Goal: Find specific page/section: Find specific page/section

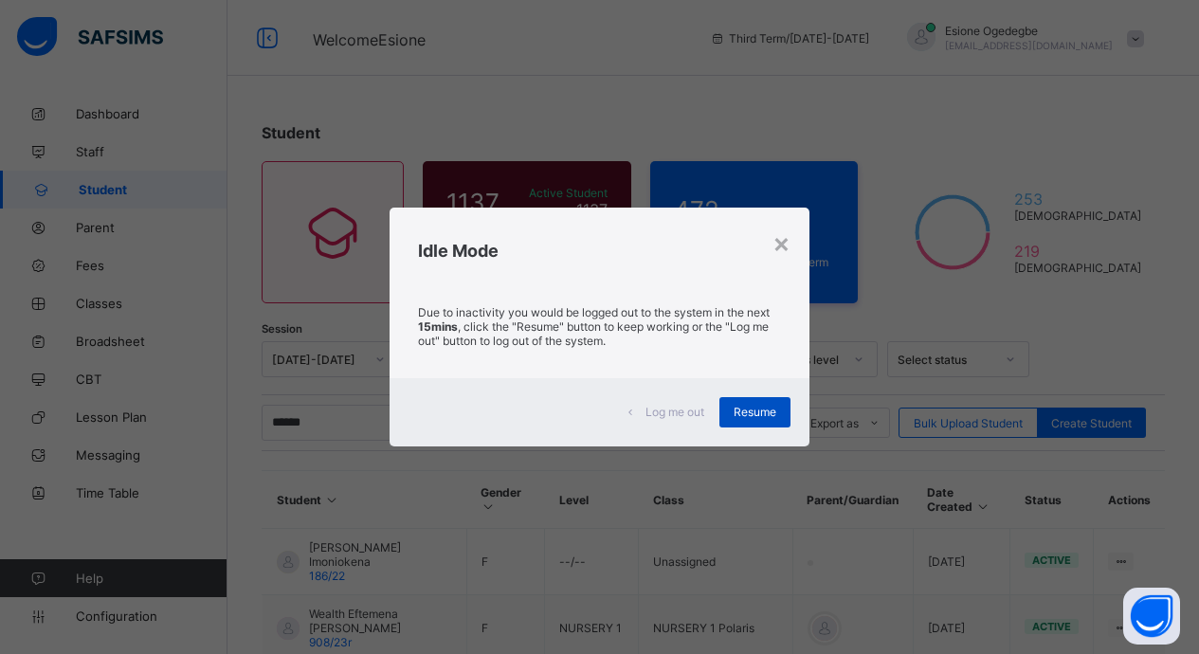
scroll to position [356, 0]
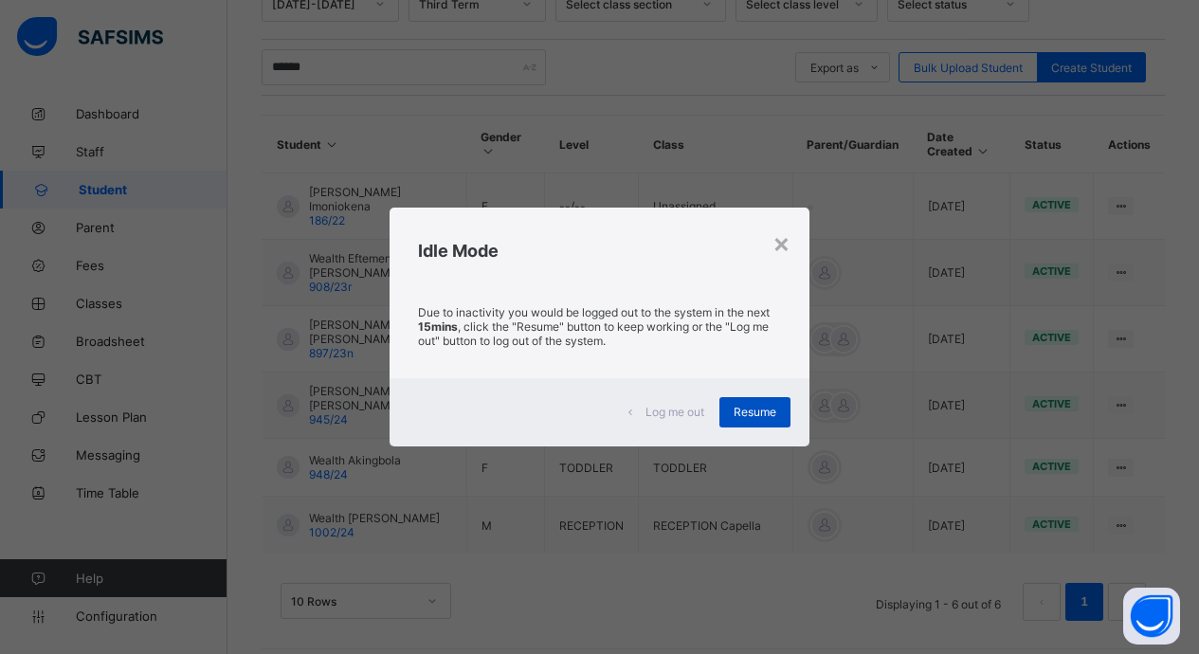
click at [752, 412] on span "Resume" at bounding box center [755, 412] width 43 height 14
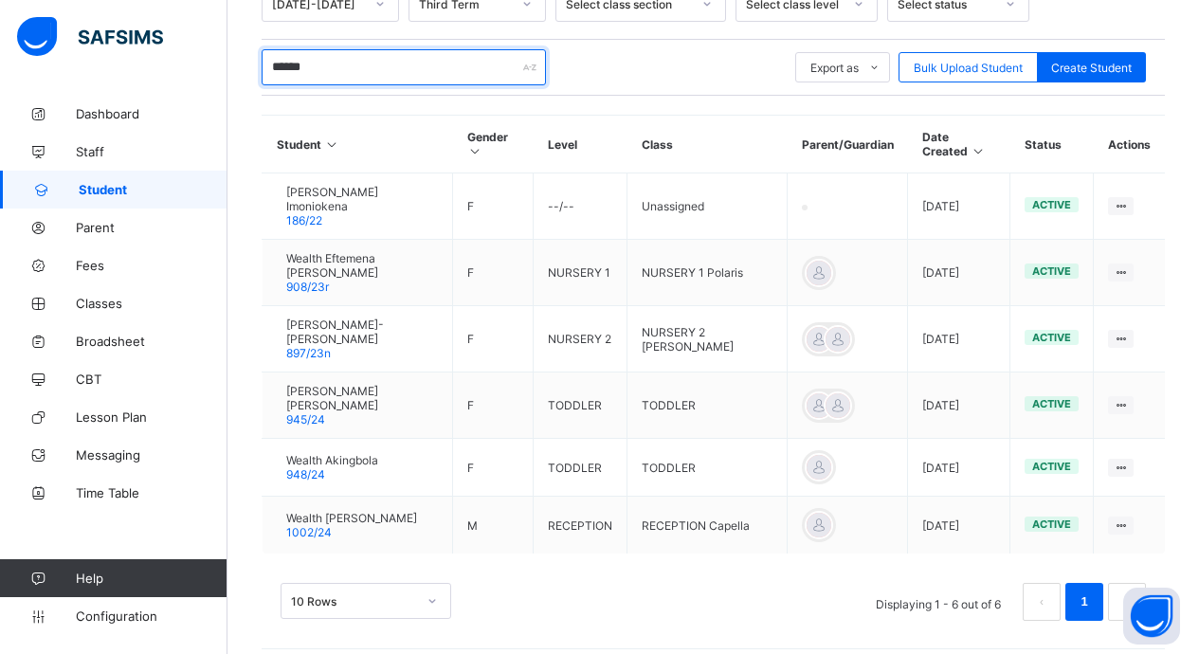
drag, startPoint x: 364, startPoint y: 64, endPoint x: 192, endPoint y: 64, distance: 171.6
click at [237, 63] on div "Student 1137 Total Student Active Student 1137 Deactivated Student 0 472 Total …" at bounding box center [714, 203] width 972 height 929
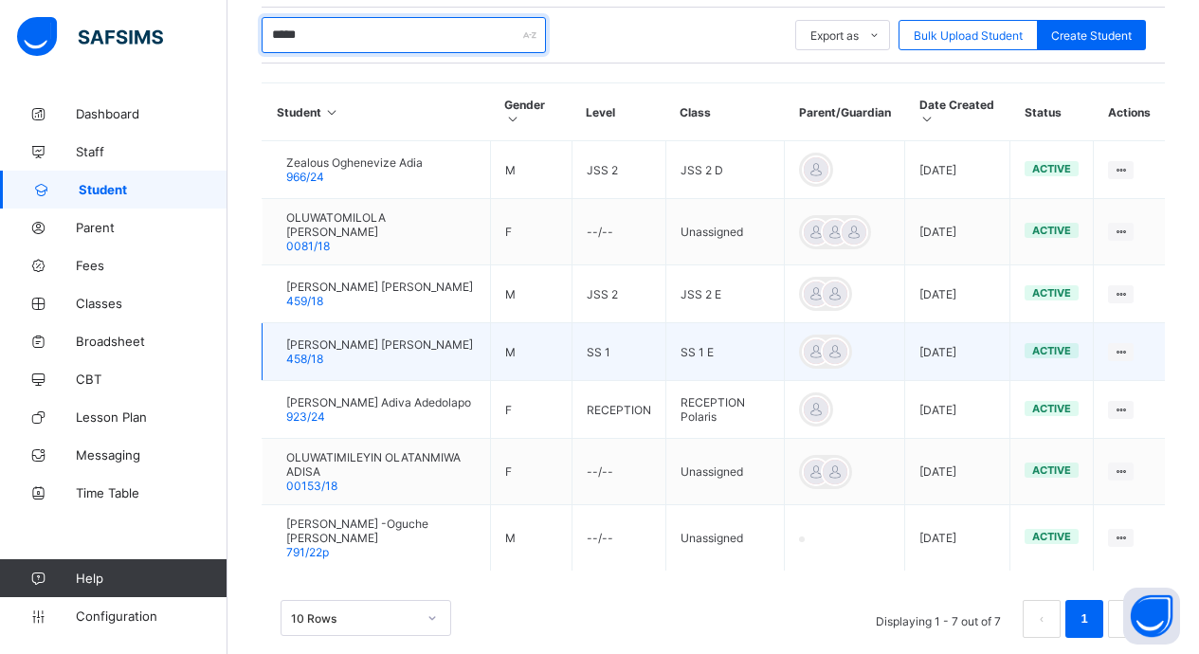
scroll to position [405, 0]
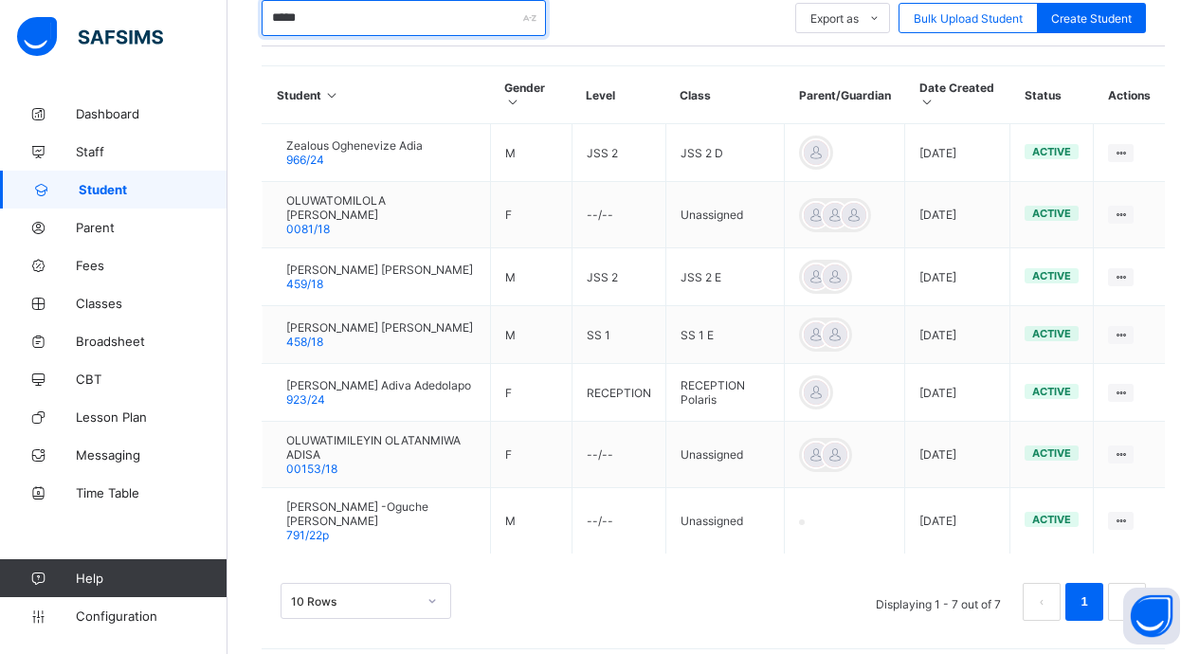
drag, startPoint x: 320, startPoint y: 20, endPoint x: 243, endPoint y: 42, distance: 79.8
click at [243, 42] on div "Student 1137 Total Student Active Student 1137 Deactivated Student 0 472 Total …" at bounding box center [714, 179] width 972 height 979
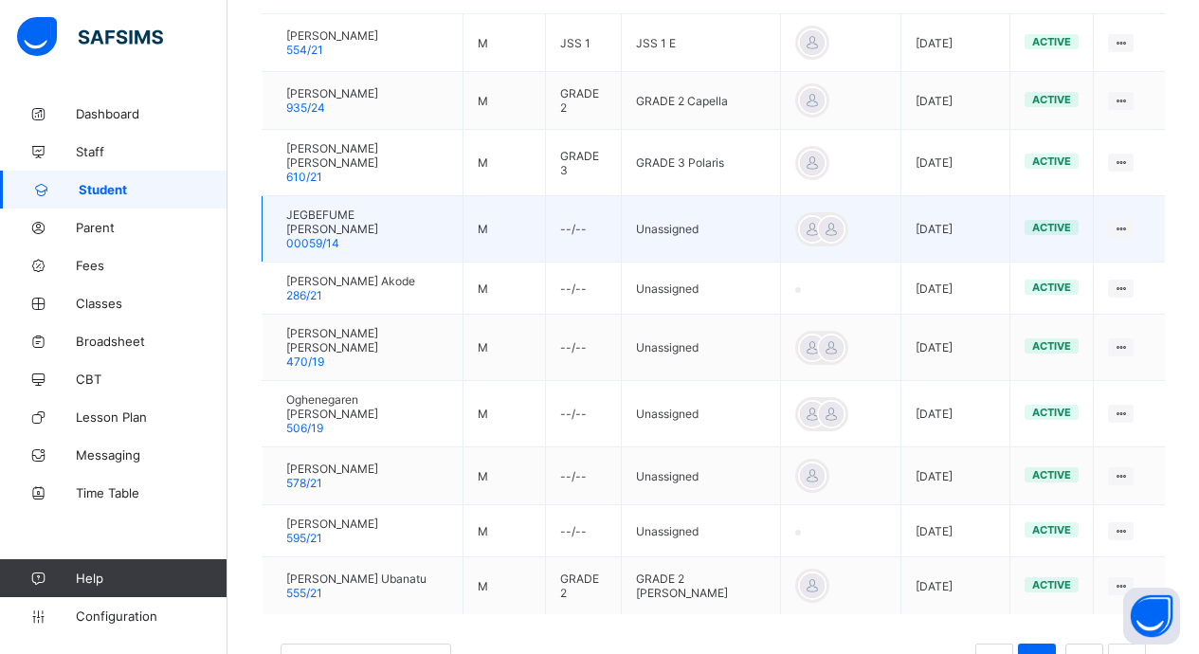
scroll to position [564, 0]
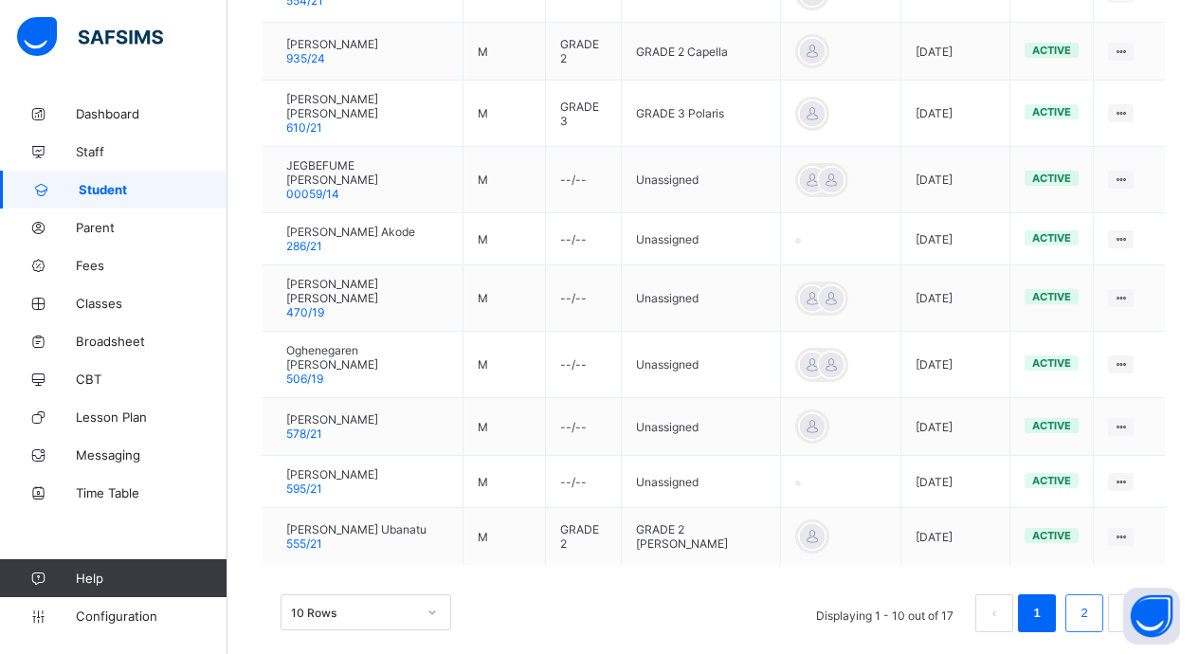
type input "**********"
click at [1104, 594] on li "2" at bounding box center [1085, 613] width 38 height 38
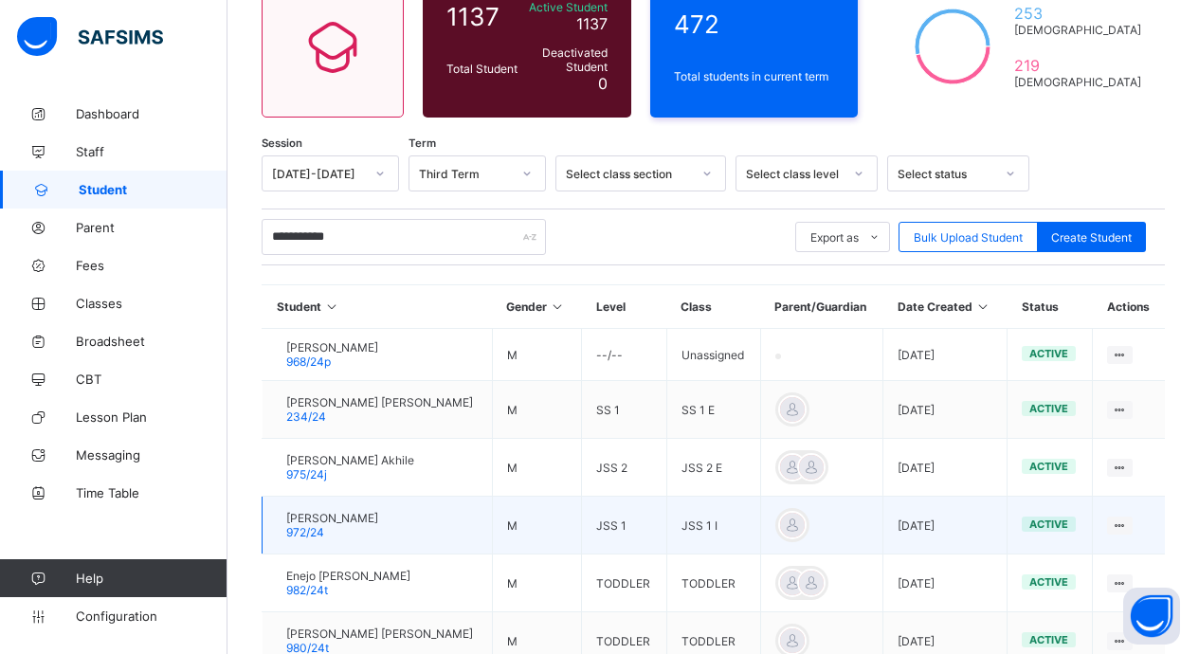
scroll to position [368, 0]
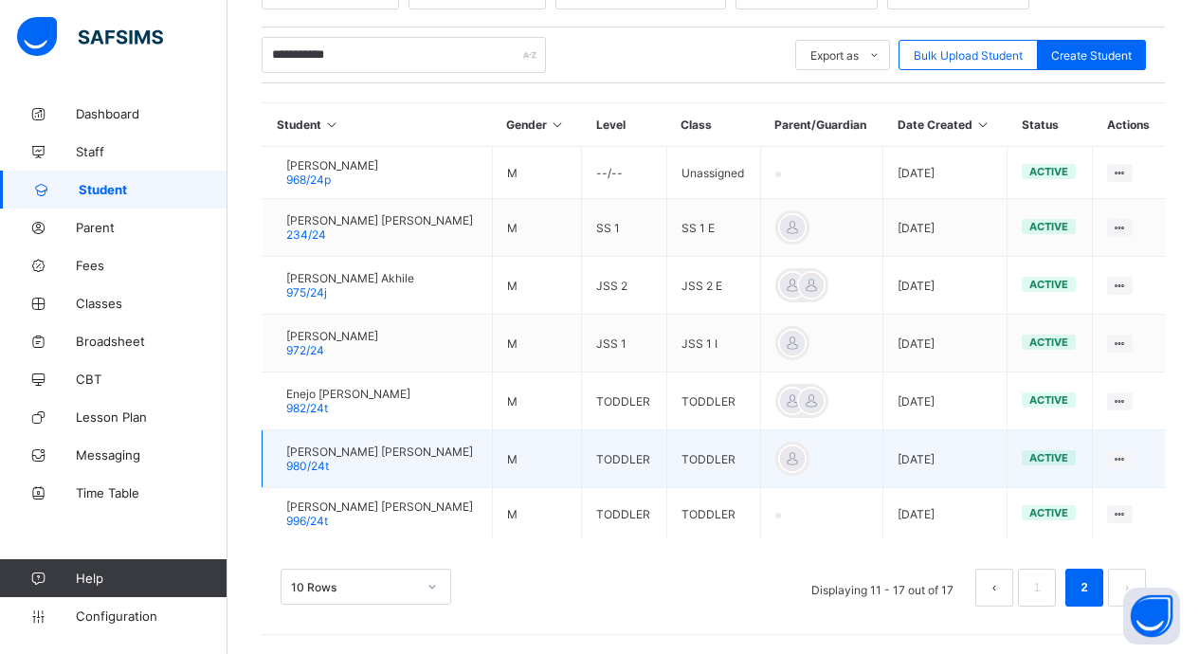
click at [476, 469] on td "Nathan Osam Paul 980/24t" at bounding box center [378, 459] width 230 height 58
click at [405, 474] on td "Nathan Osam Paul 980/24t" at bounding box center [378, 459] width 230 height 58
click at [474, 450] on td "Nathan Osam Paul 980/24t" at bounding box center [378, 459] width 230 height 58
click at [347, 450] on span "[PERSON_NAME] [PERSON_NAME]" at bounding box center [379, 452] width 187 height 14
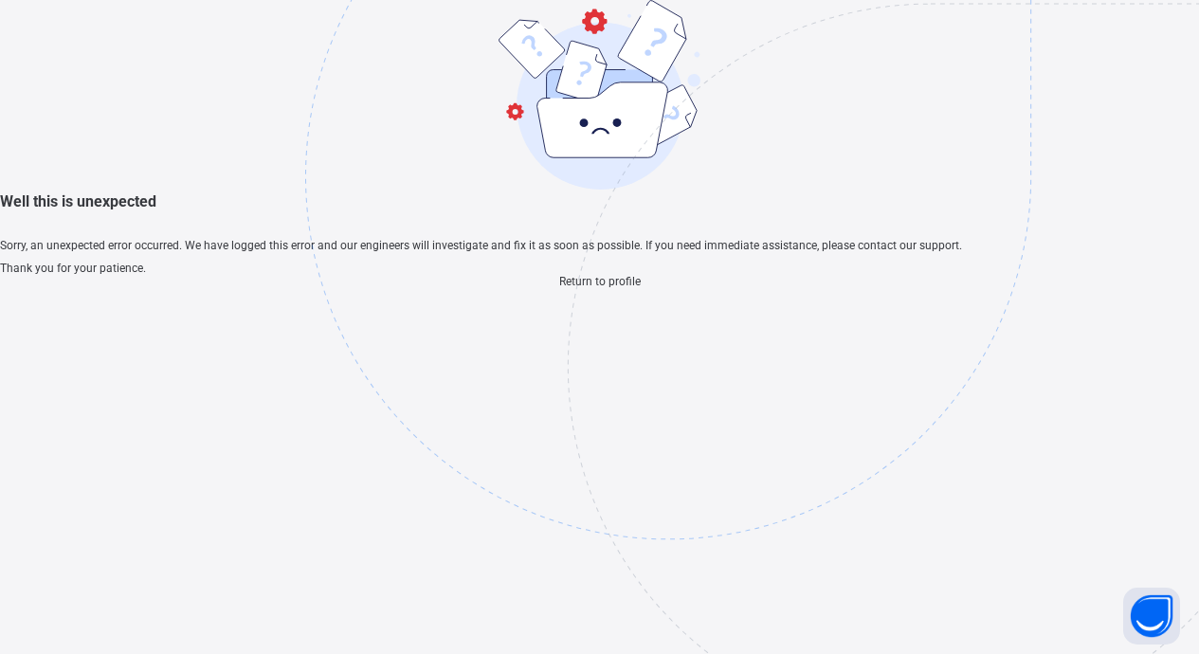
click at [591, 288] on span "Return to profile" at bounding box center [600, 281] width 82 height 13
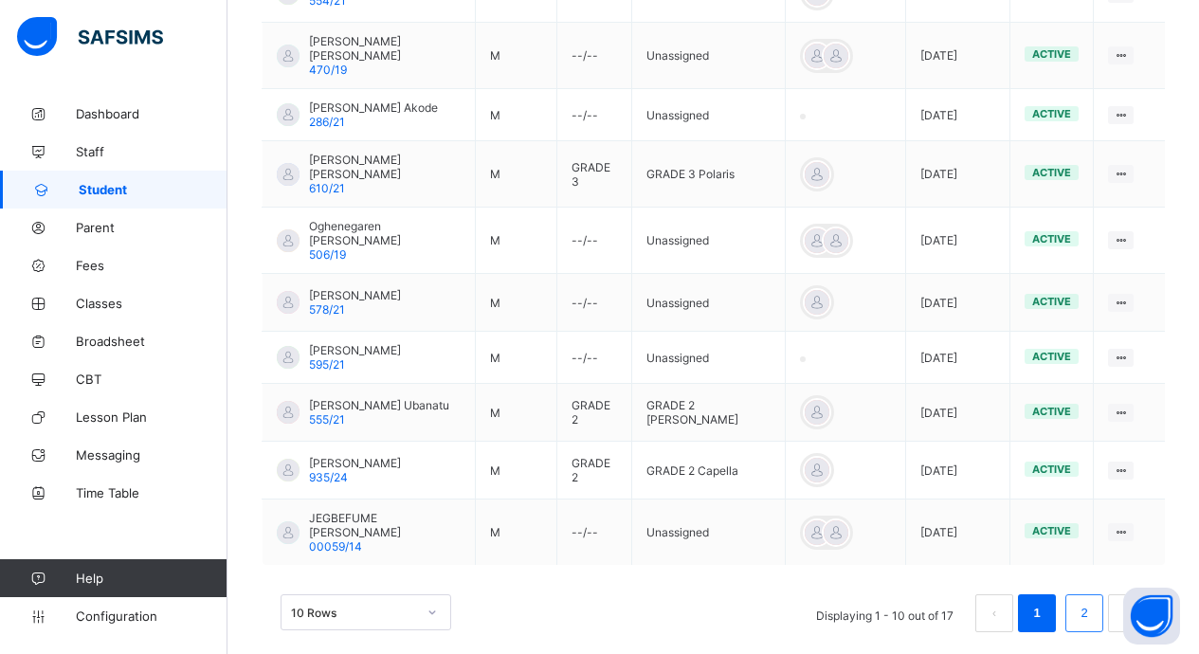
click at [1093, 601] on link "2" at bounding box center [1084, 613] width 18 height 25
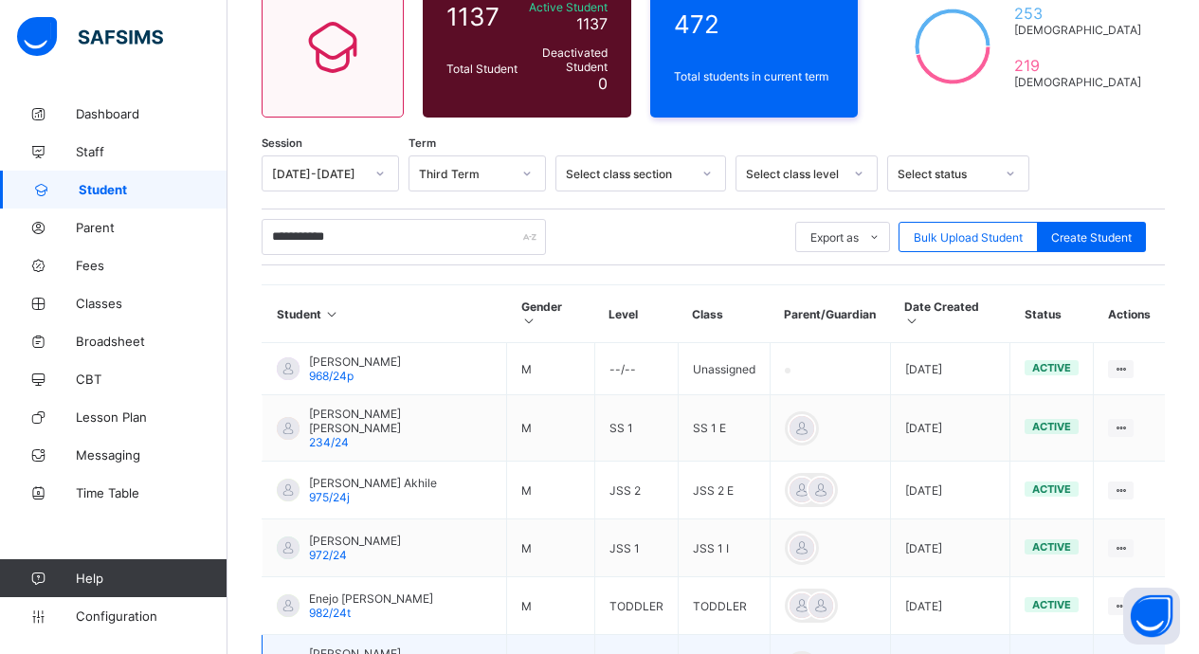
scroll to position [368, 0]
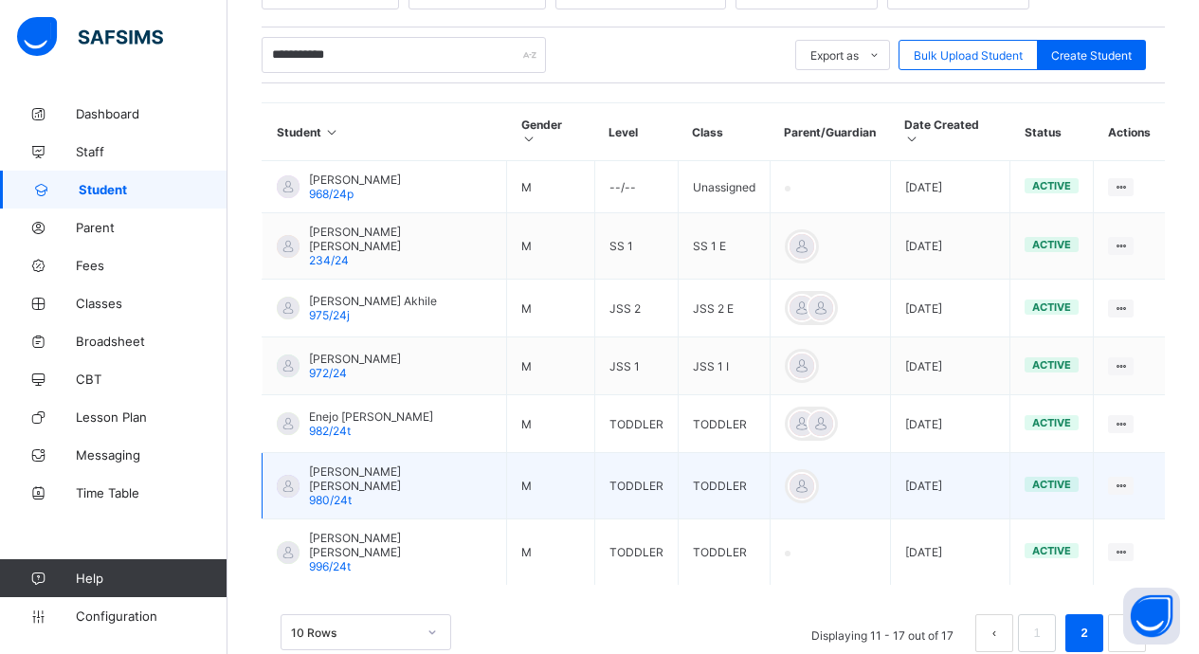
click at [342, 465] on span "[PERSON_NAME] [PERSON_NAME]" at bounding box center [400, 479] width 183 height 28
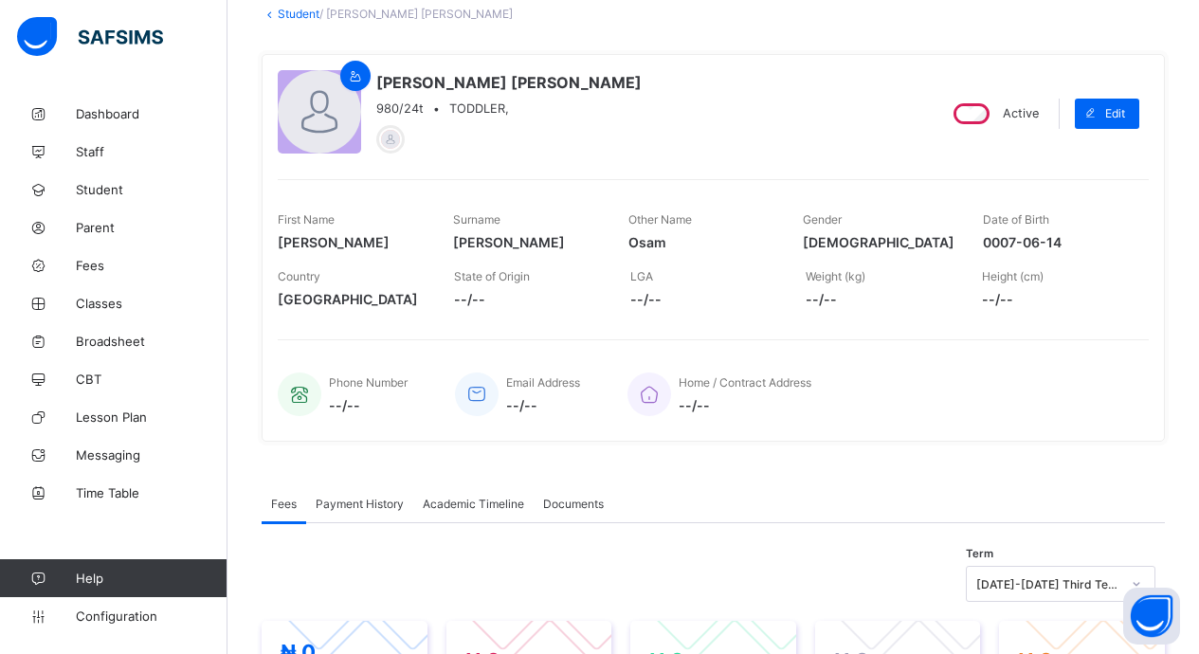
scroll to position [83, 0]
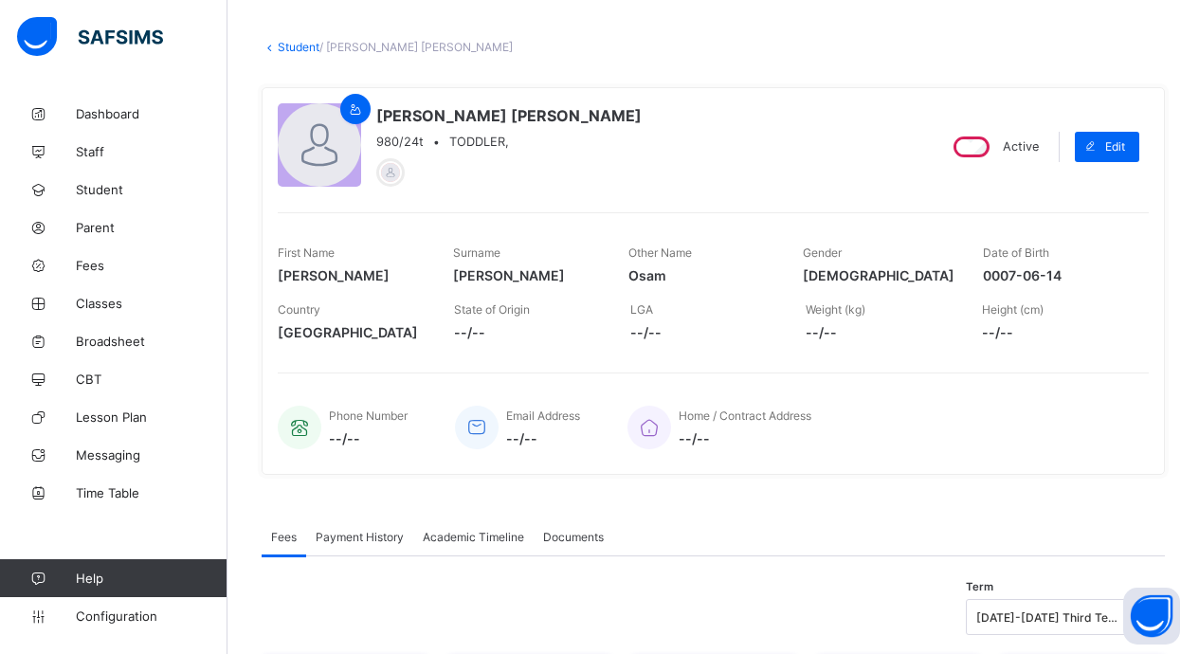
click at [287, 49] on link "Student" at bounding box center [299, 47] width 42 height 14
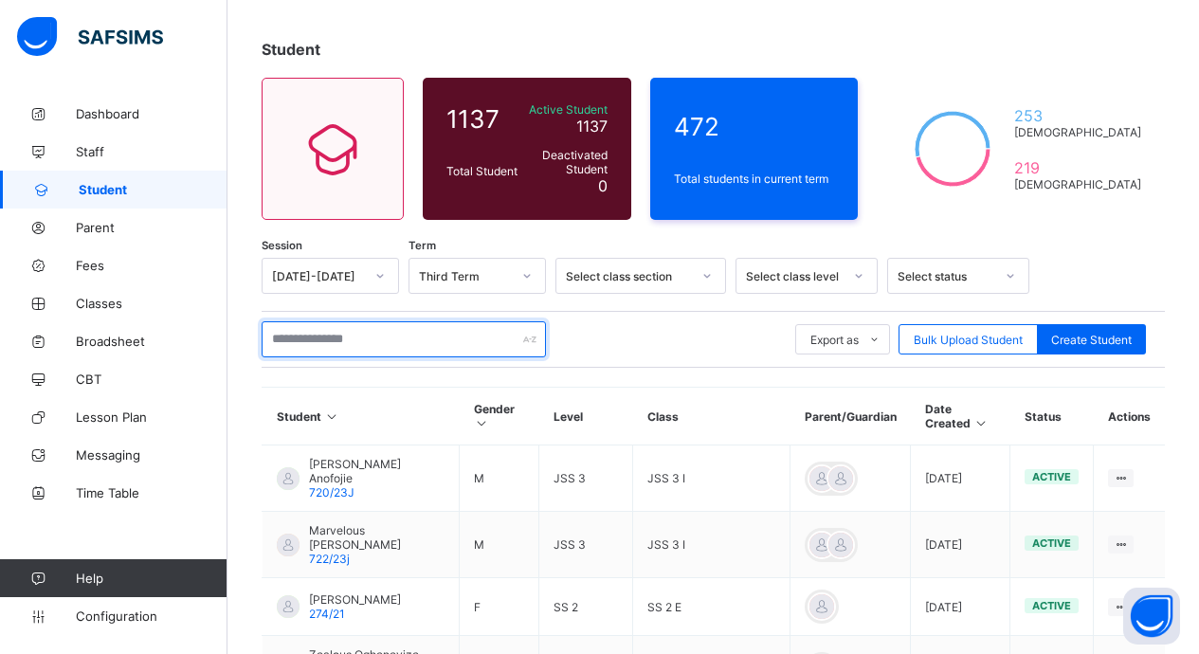
click at [332, 345] on input "text" at bounding box center [404, 339] width 284 height 36
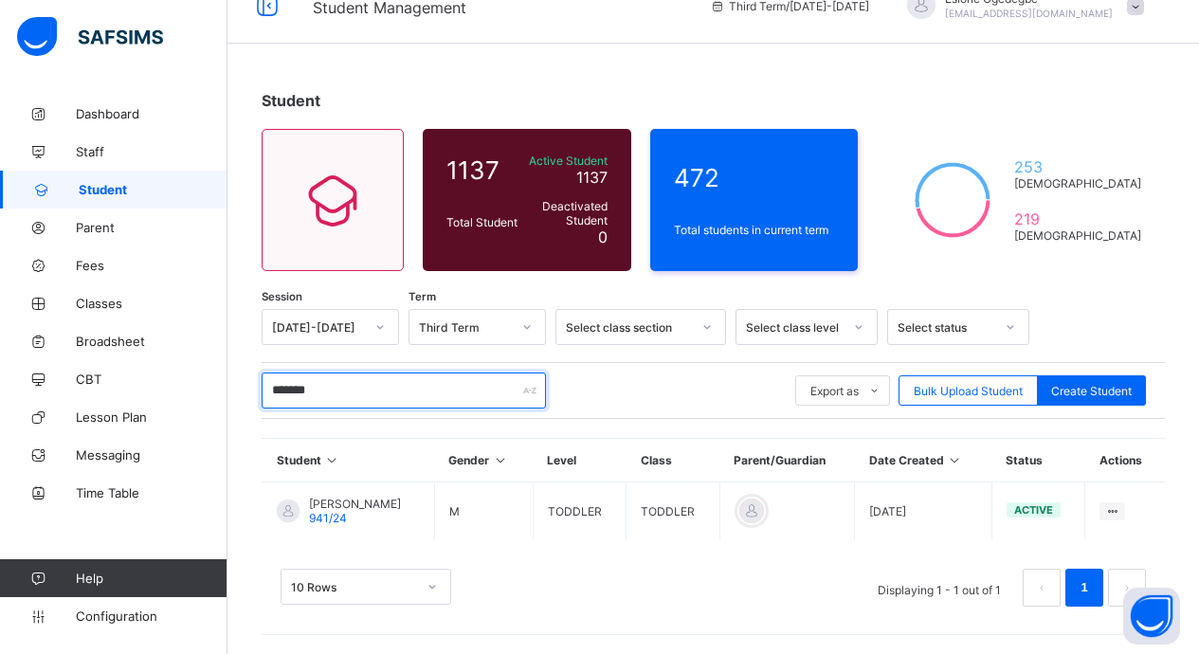
scroll to position [32, 0]
drag, startPoint x: 333, startPoint y: 389, endPoint x: 156, endPoint y: 389, distance: 176.4
click at [160, 389] on div "Student Management Third Term / [DATE]-[DATE] Esione Ogedegbe [EMAIL_ADDRESS][D…" at bounding box center [599, 311] width 1199 height 686
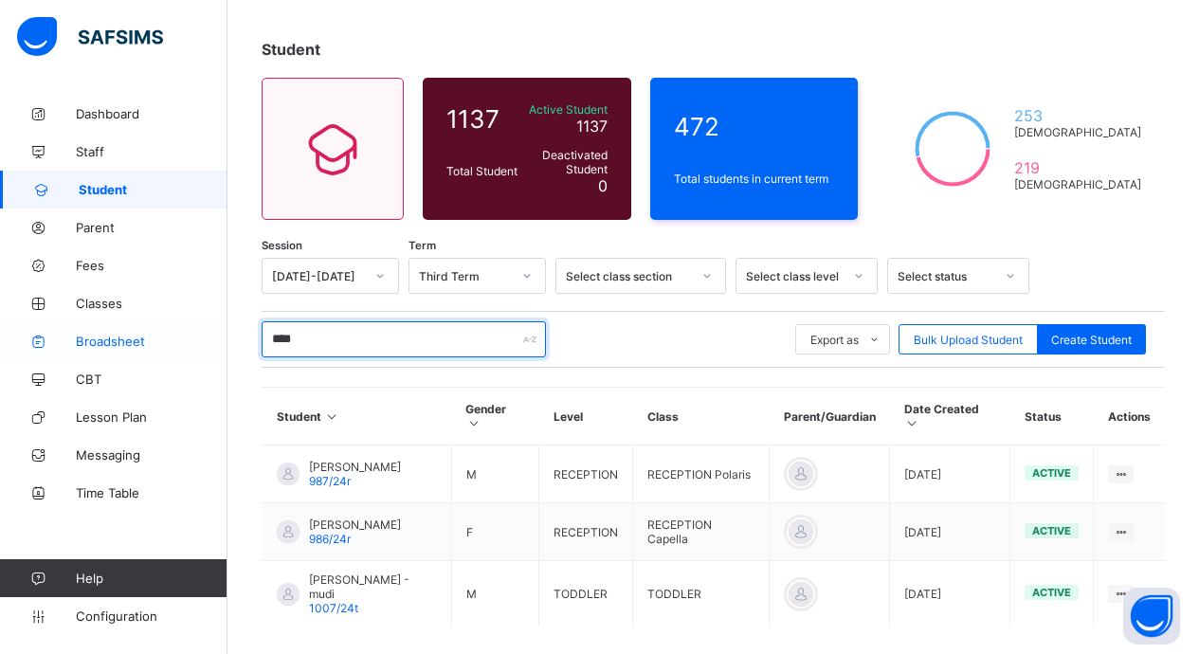
drag, startPoint x: 336, startPoint y: 339, endPoint x: 131, endPoint y: 352, distance: 205.2
click at [134, 352] on div "Student Management Third Term / [DATE]-[DATE] Esione Ogedegbe [EMAIL_ADDRESS][D…" at bounding box center [599, 329] width 1199 height 825
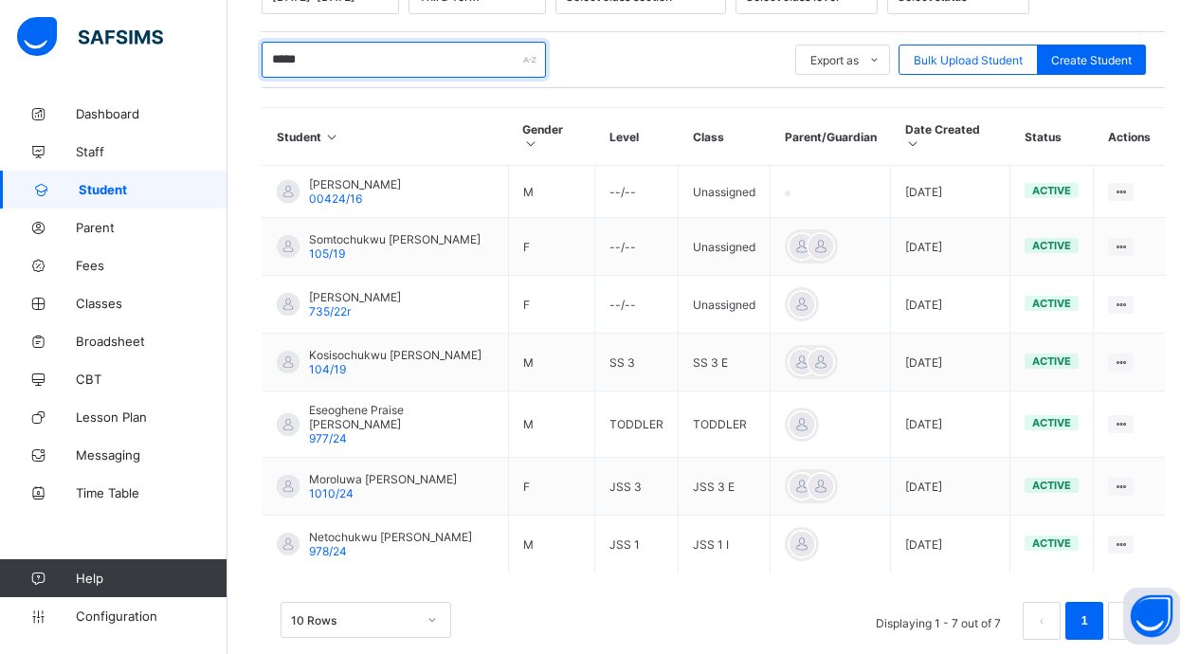
scroll to position [368, 0]
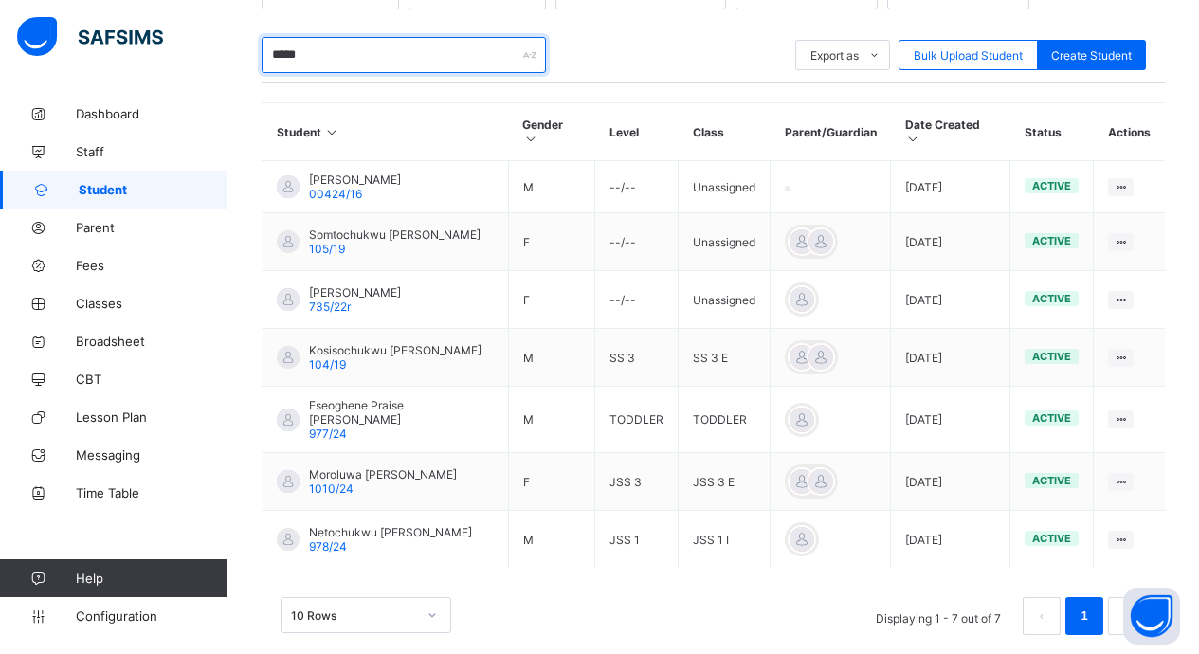
drag, startPoint x: 320, startPoint y: 48, endPoint x: 178, endPoint y: 46, distance: 142.3
click at [182, 47] on div "Student Management Third Term / [DATE]-[DATE] Esione Ogedegbe [EMAIL_ADDRESS][D…" at bounding box center [599, 157] width 1199 height 1051
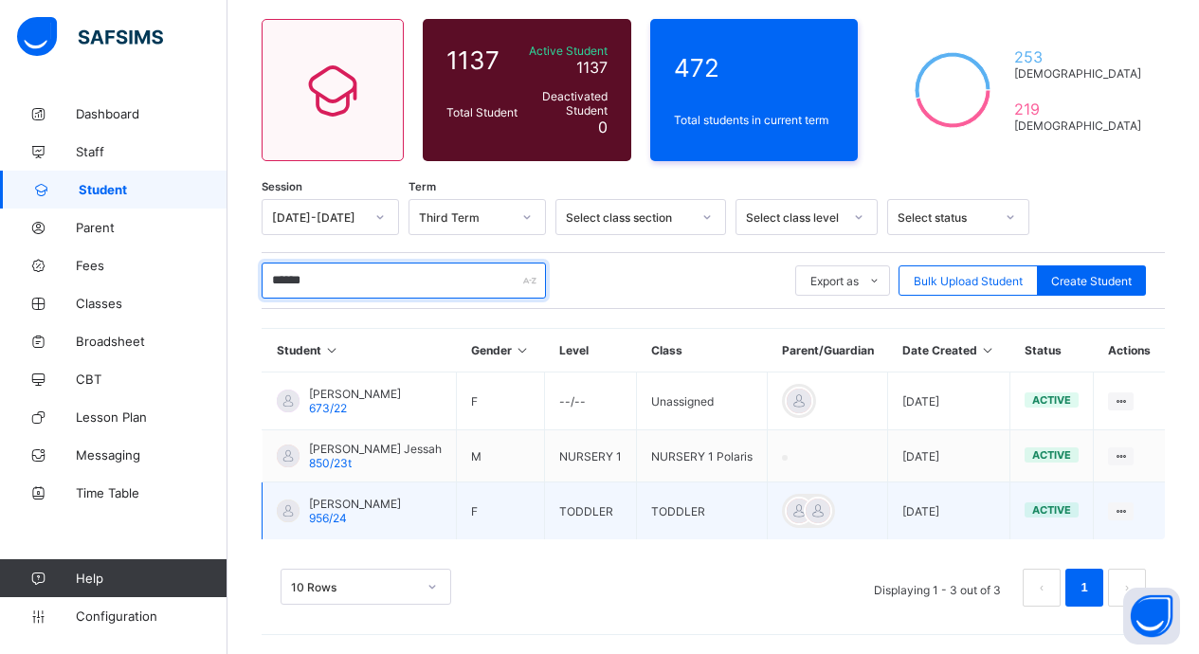
scroll to position [327, 0]
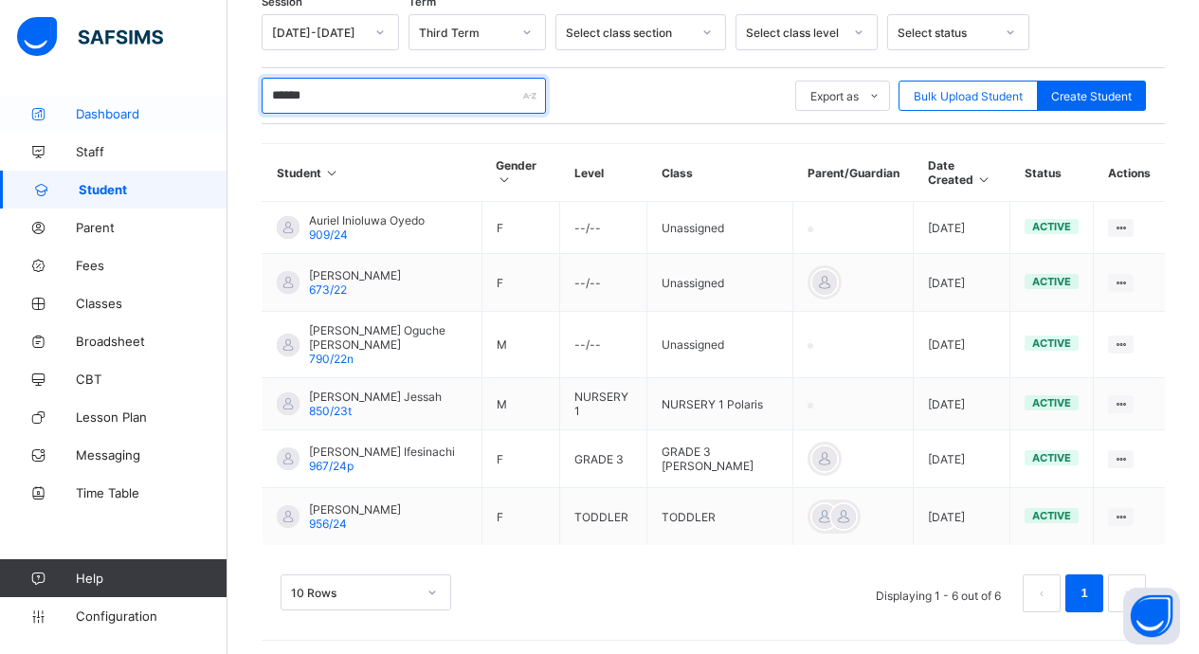
drag, startPoint x: 325, startPoint y: 81, endPoint x: 178, endPoint y: 102, distance: 148.6
click at [178, 102] on div "Student Management Third Term / [DATE]-[DATE] Esione Ogedegbe [EMAIL_ADDRESS][D…" at bounding box center [599, 166] width 1199 height 987
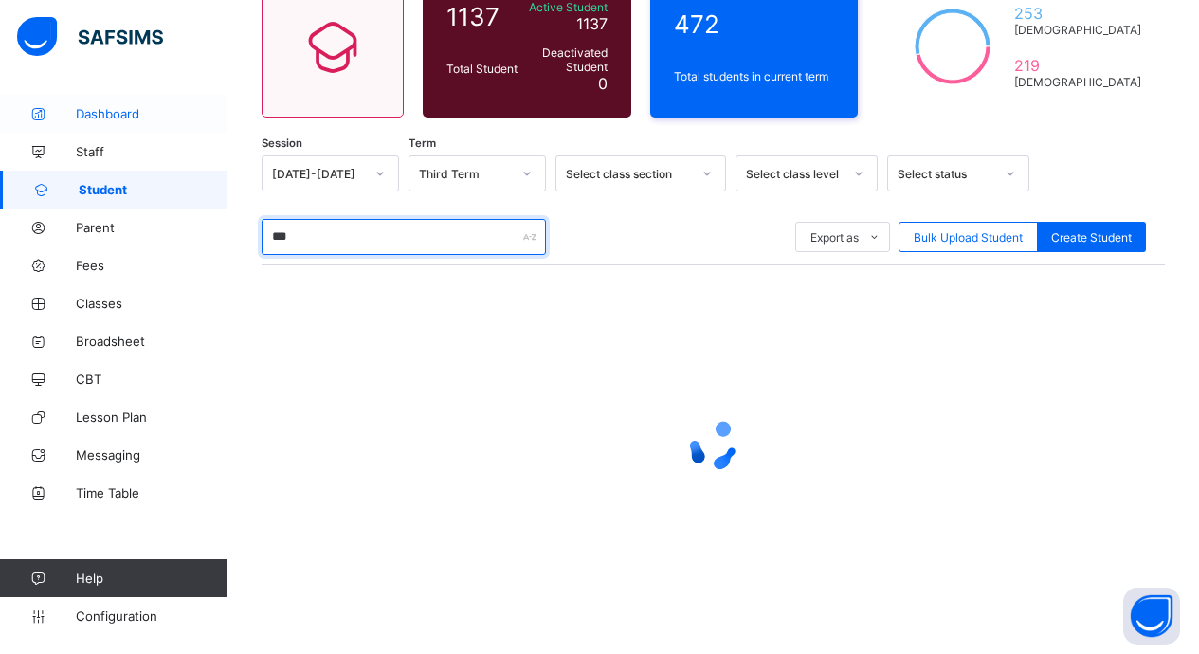
scroll to position [186, 0]
type input "*"
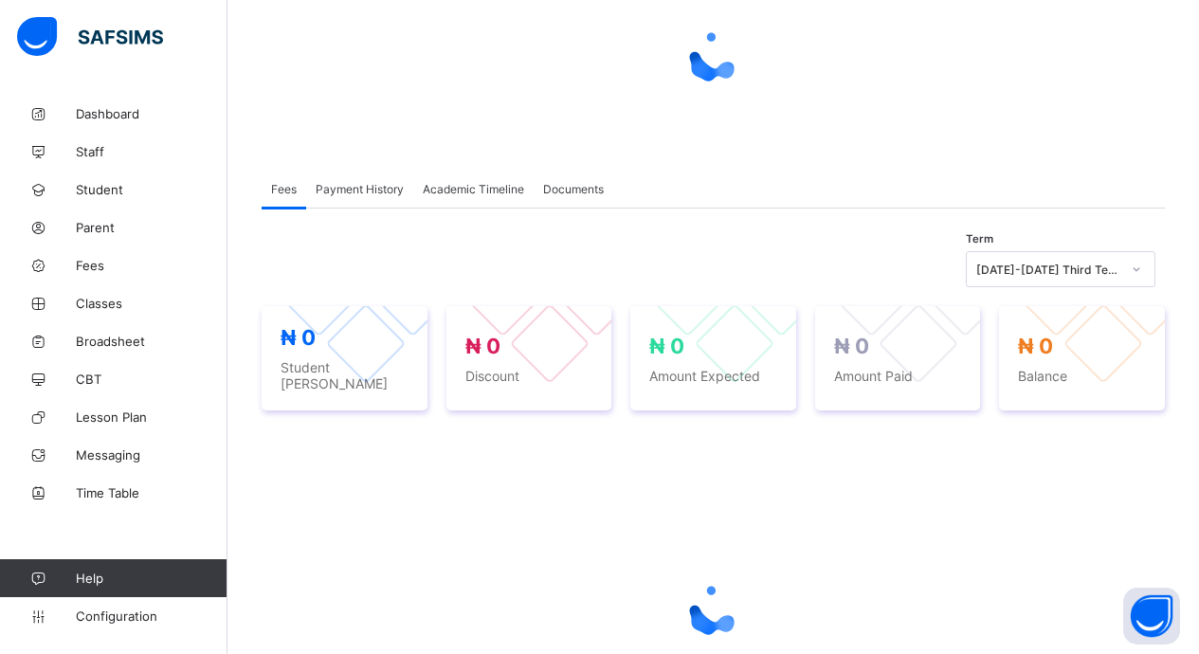
scroll to position [83, 0]
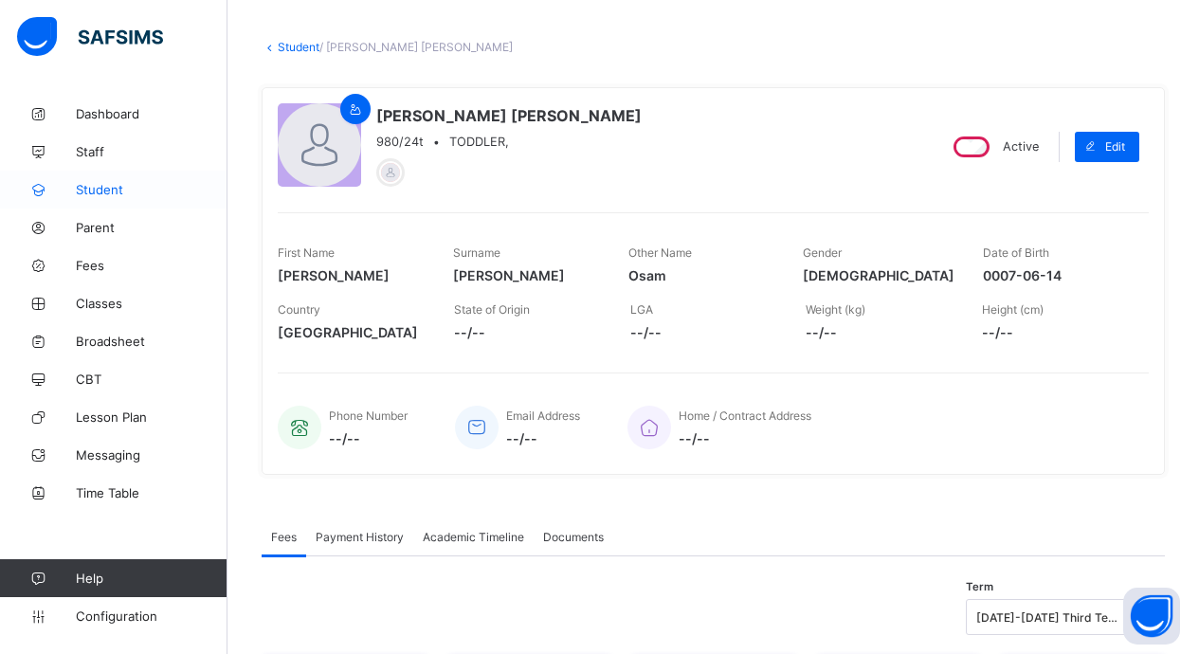
click at [109, 185] on span "Student" at bounding box center [152, 189] width 152 height 15
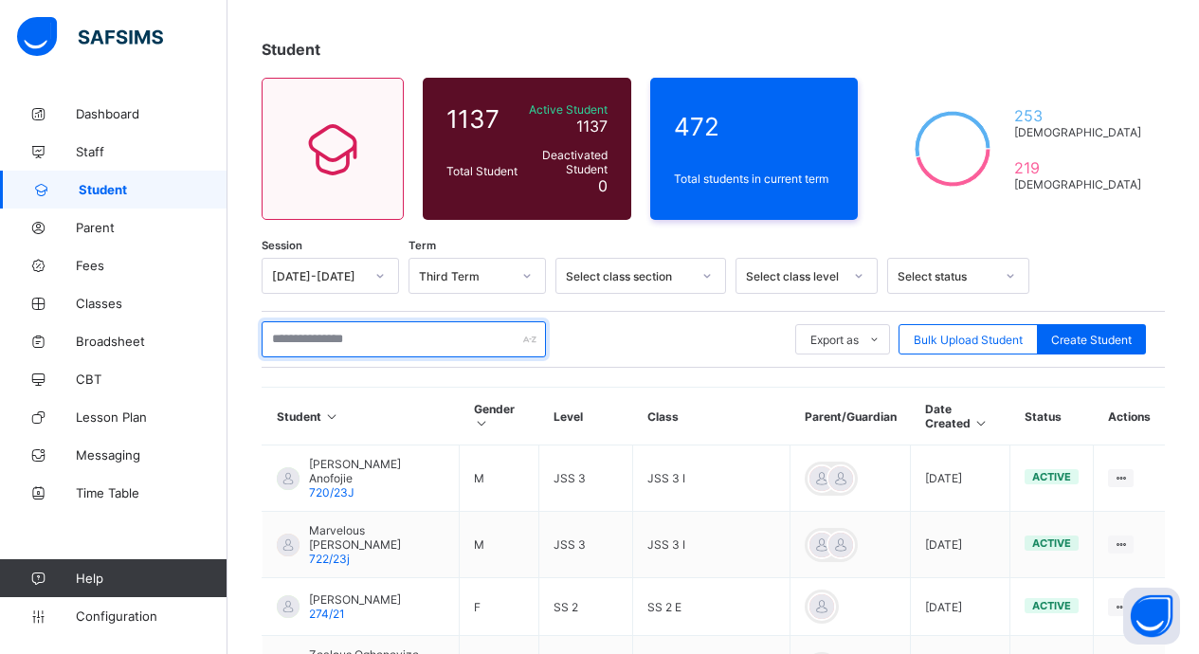
click at [321, 345] on input "text" at bounding box center [404, 339] width 284 height 36
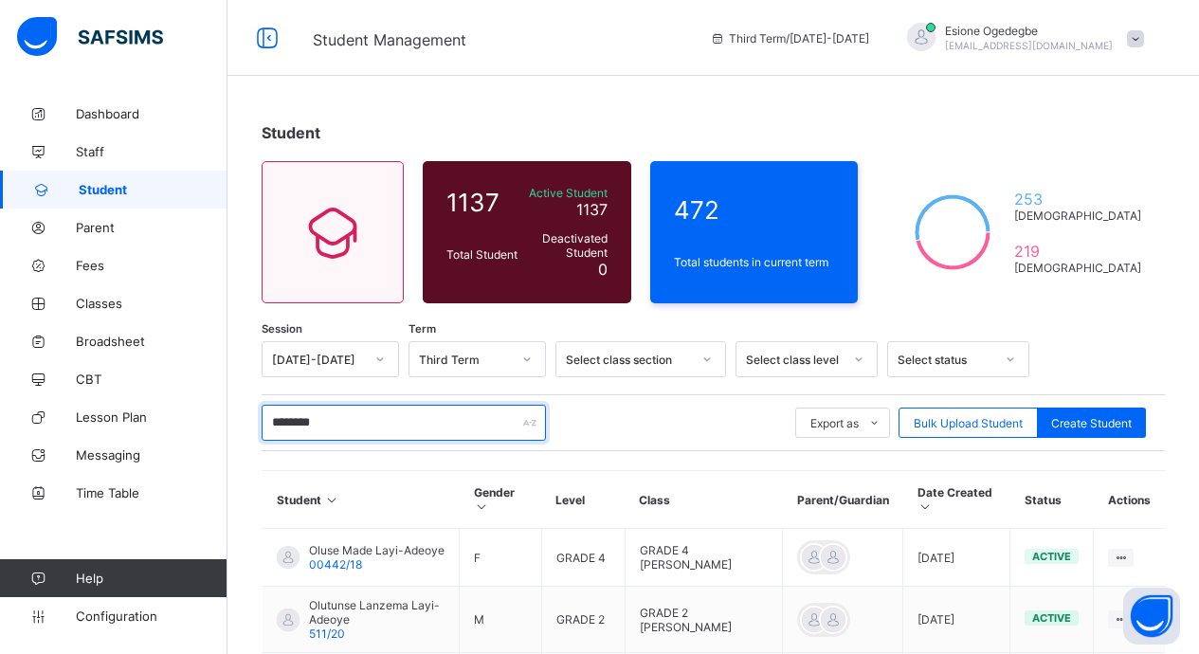
scroll to position [95, 0]
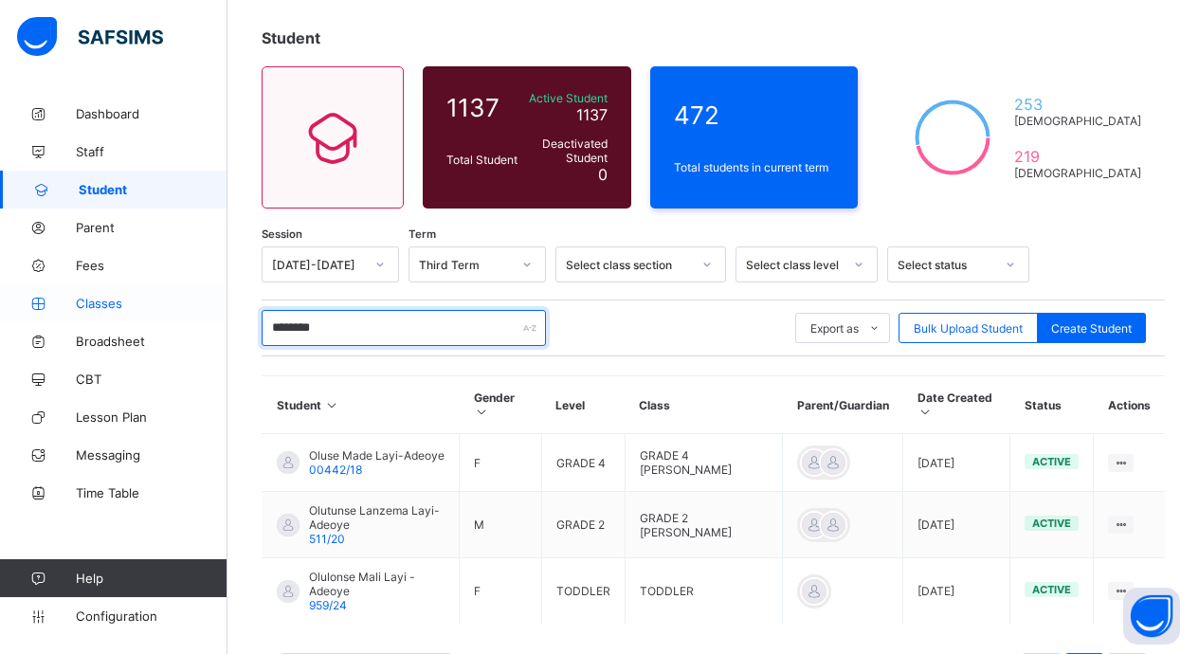
drag, startPoint x: 281, startPoint y: 322, endPoint x: 130, endPoint y: 317, distance: 150.9
click at [130, 317] on div "Student Management Third Term / [DATE]-[DATE] Esione Ogedegbe [EMAIL_ADDRESS][D…" at bounding box center [599, 321] width 1199 height 833
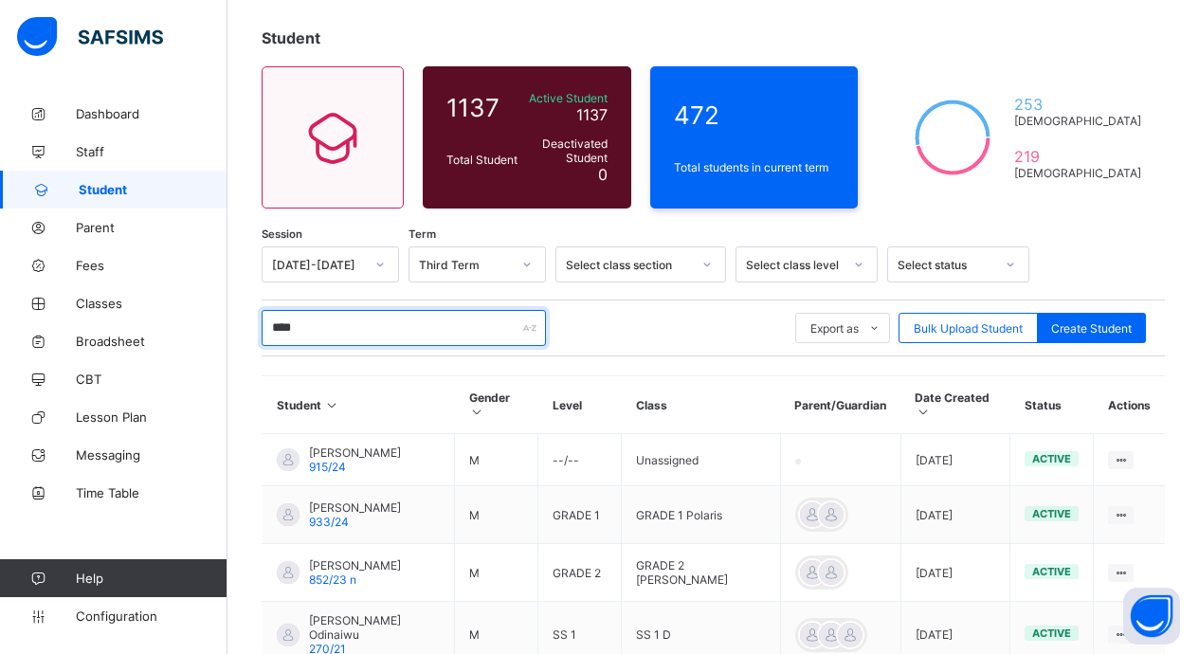
scroll to position [258, 0]
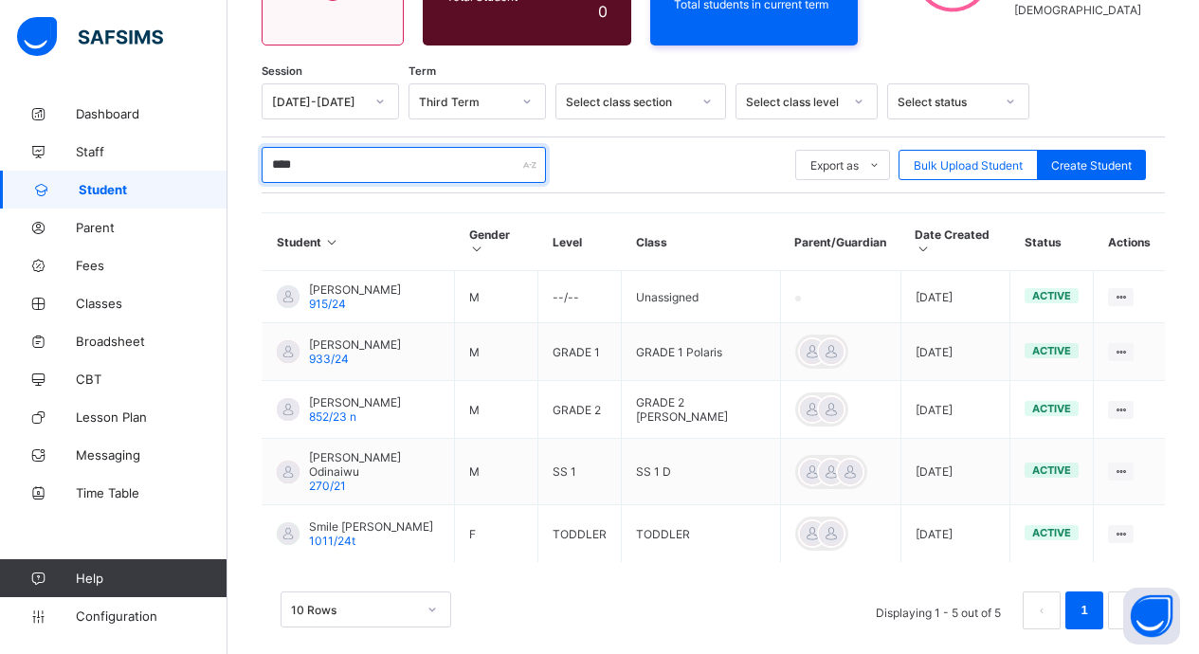
drag, startPoint x: 311, startPoint y: 174, endPoint x: 184, endPoint y: 177, distance: 127.1
click at [184, 177] on div "Student Management Third Term / [DATE]-[DATE] Esione Ogedegbe [EMAIL_ADDRESS][D…" at bounding box center [599, 209] width 1199 height 935
type input "***"
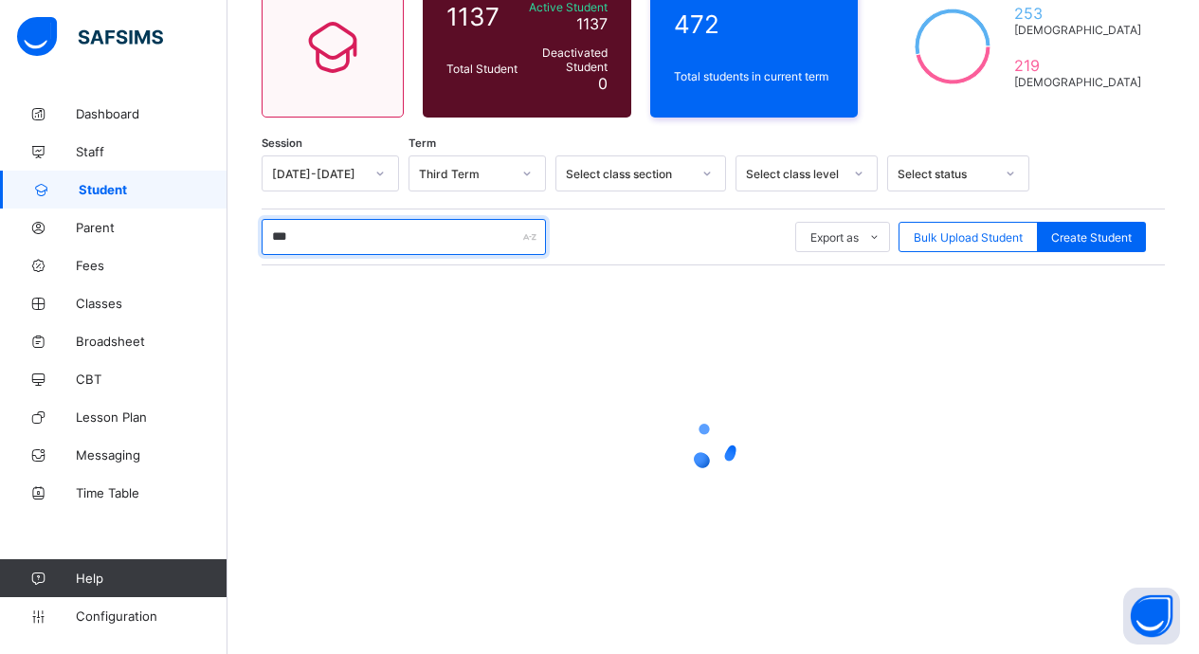
scroll to position [186, 0]
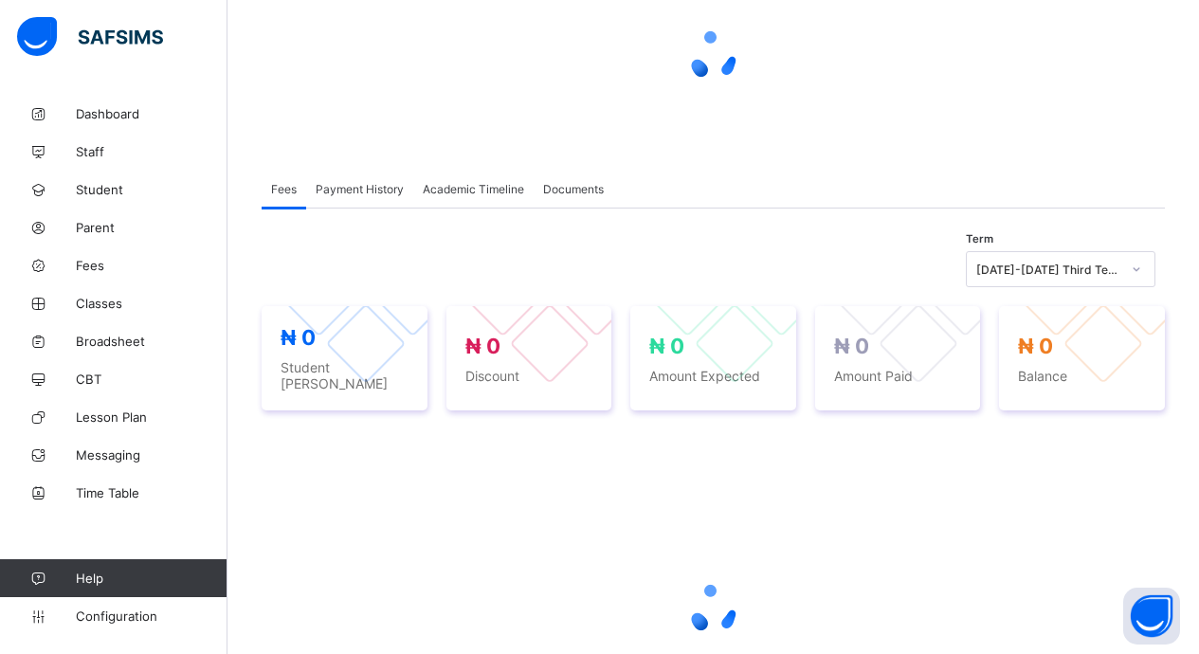
scroll to position [83, 0]
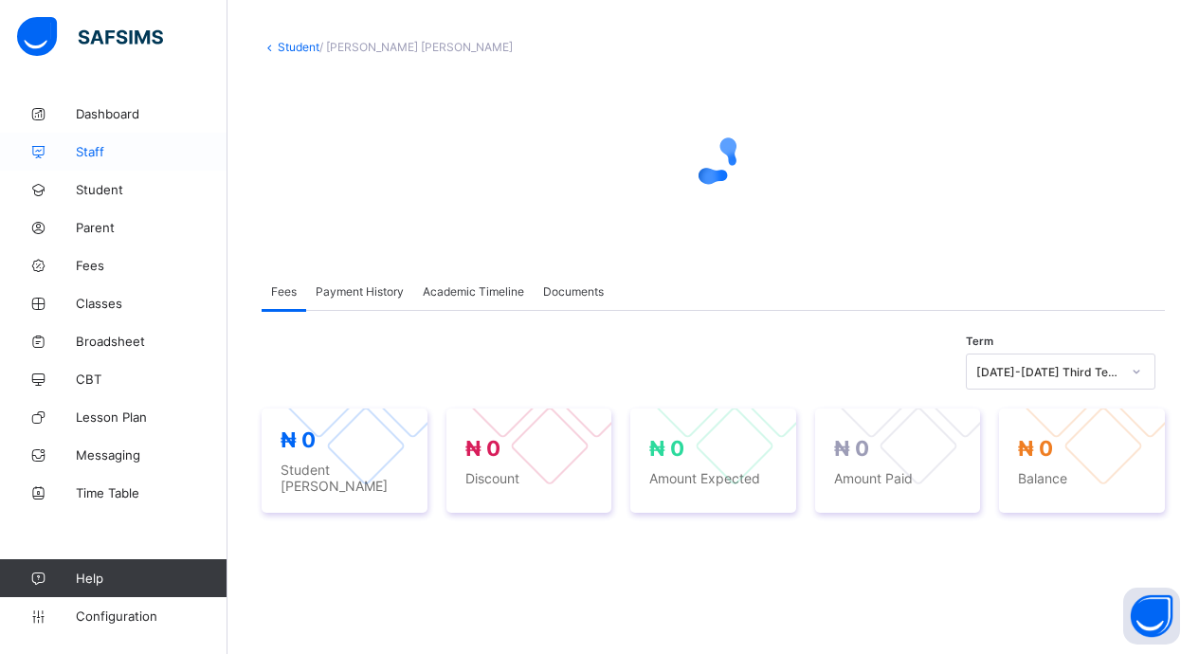
click at [102, 152] on span "Staff" at bounding box center [152, 151] width 152 height 15
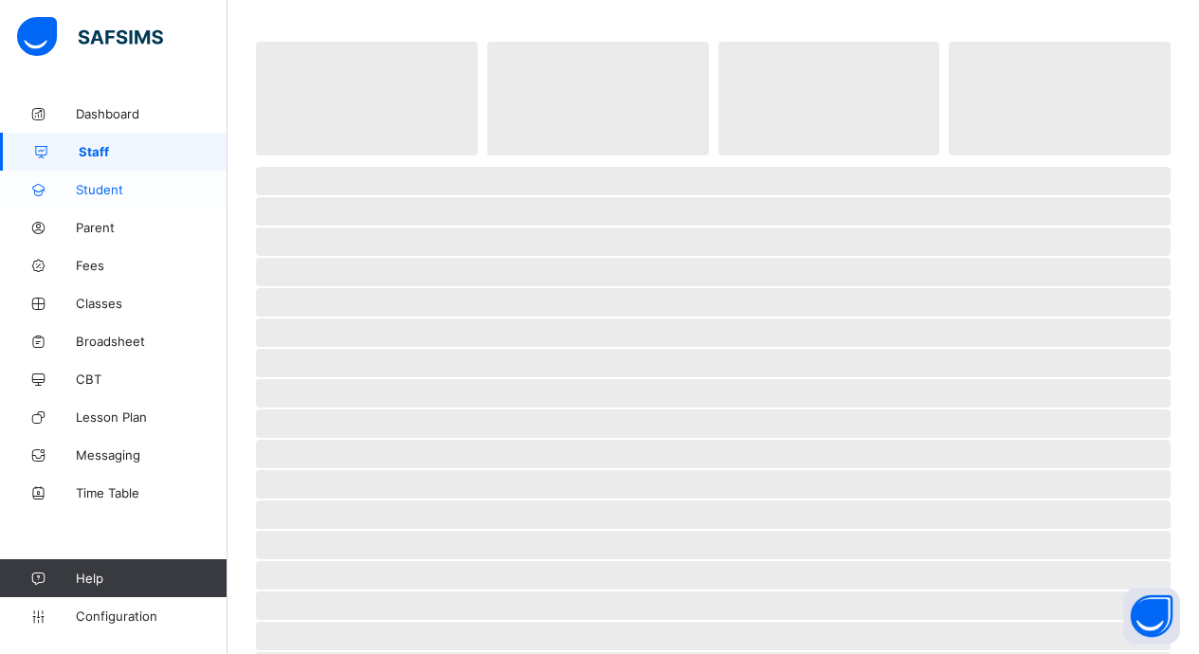
click at [111, 189] on span "Student" at bounding box center [152, 189] width 152 height 15
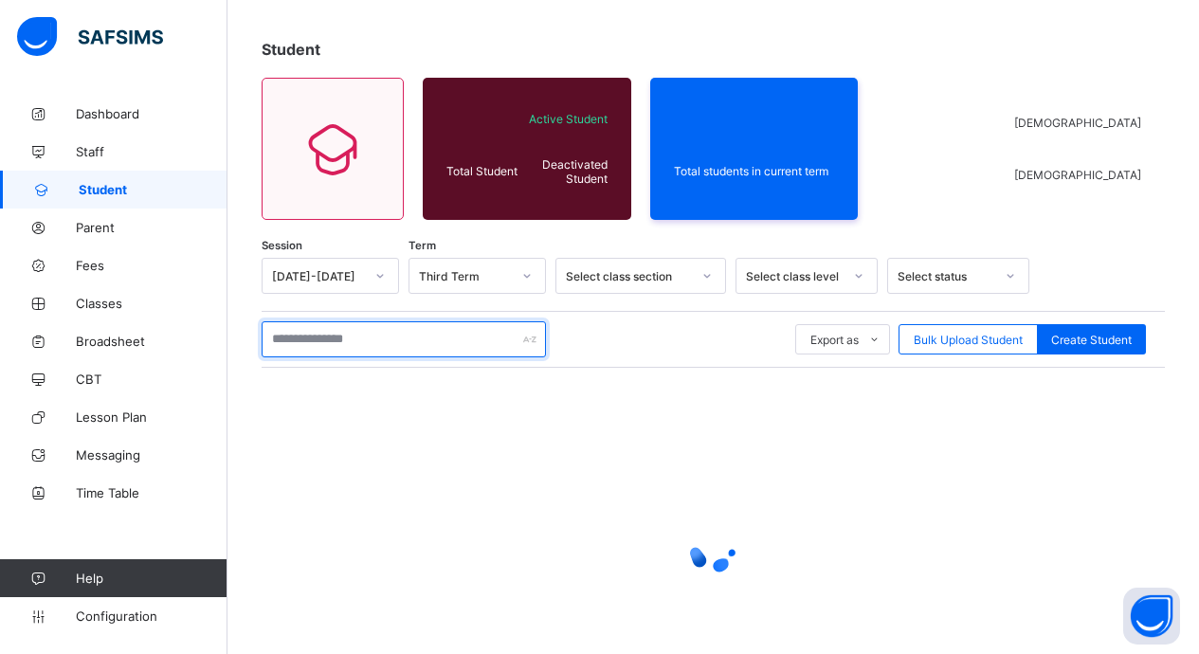
click at [330, 335] on input "text" at bounding box center [404, 339] width 284 height 36
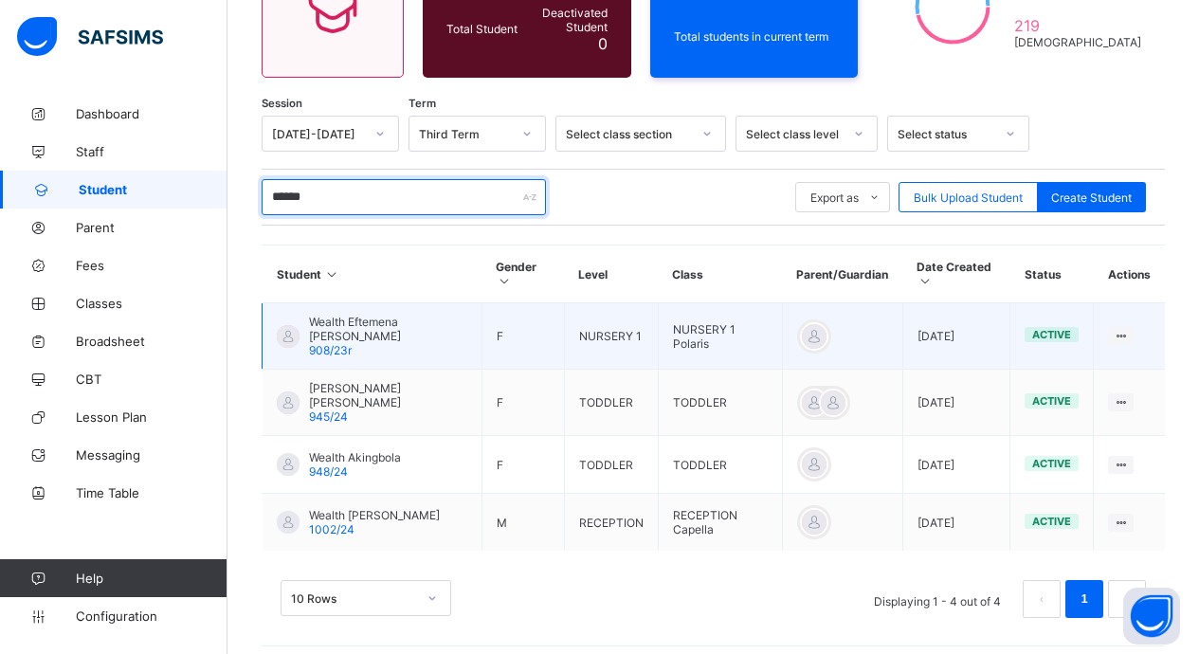
scroll to position [237, 0]
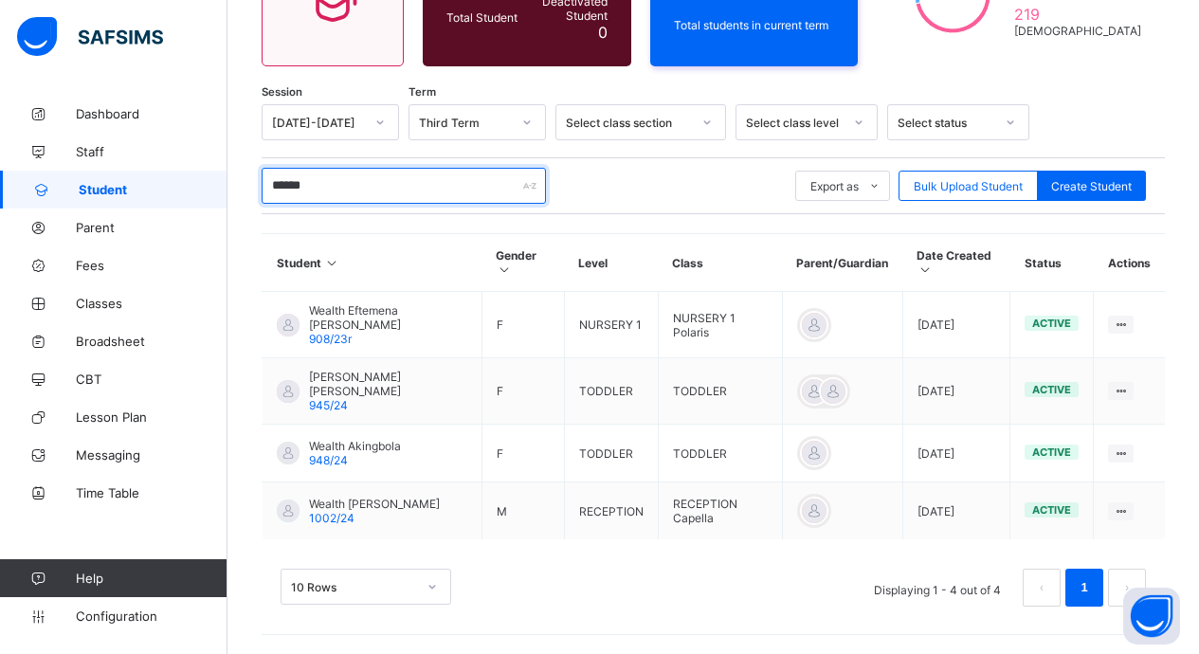
drag, startPoint x: 338, startPoint y: 171, endPoint x: 213, endPoint y: 191, distance: 126.7
click at [213, 191] on div "Student Management Third Term / [DATE]-[DATE] Esione Ogedegbe [EMAIL_ADDRESS][D…" at bounding box center [599, 208] width 1199 height 891
drag, startPoint x: 537, startPoint y: 192, endPoint x: 546, endPoint y: 196, distance: 10.2
click at [540, 193] on input "******" at bounding box center [404, 186] width 284 height 36
paste input "*"
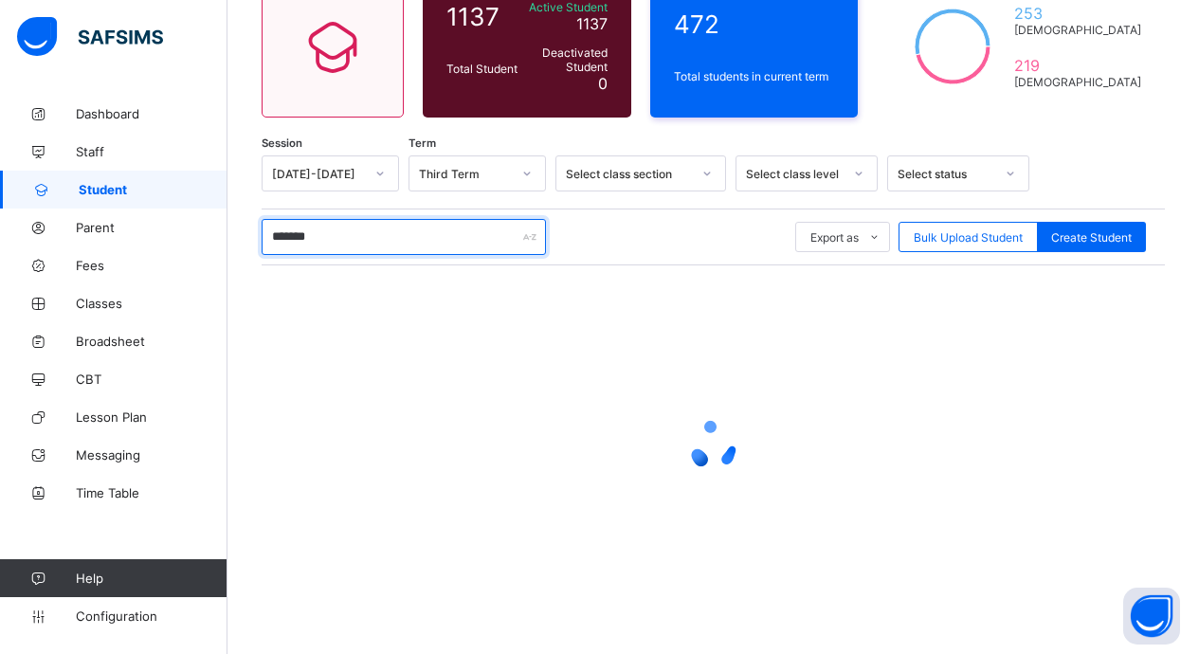
scroll to position [186, 0]
type input "*"
paste input "******"
drag, startPoint x: 339, startPoint y: 247, endPoint x: 216, endPoint y: 149, distance: 157.9
click at [180, 190] on div "Student Management Third Term / [DATE]-[DATE] Esione Ogedegbe [EMAIL_ADDRESS][D…" at bounding box center [599, 234] width 1199 height 840
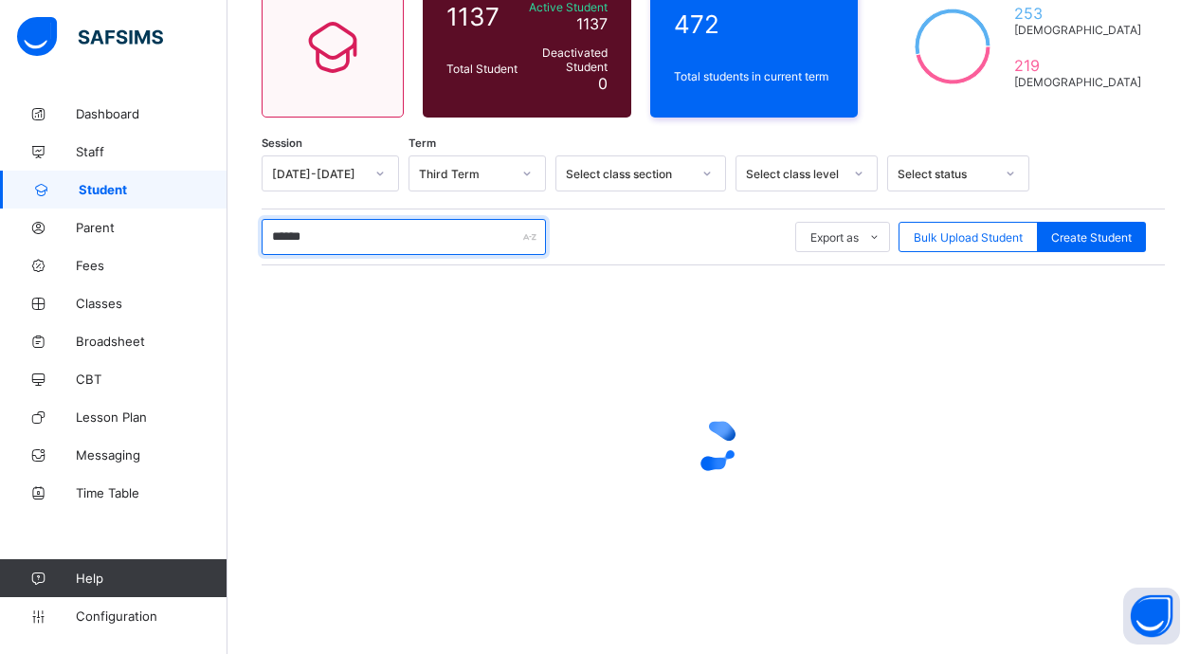
paste input "**"
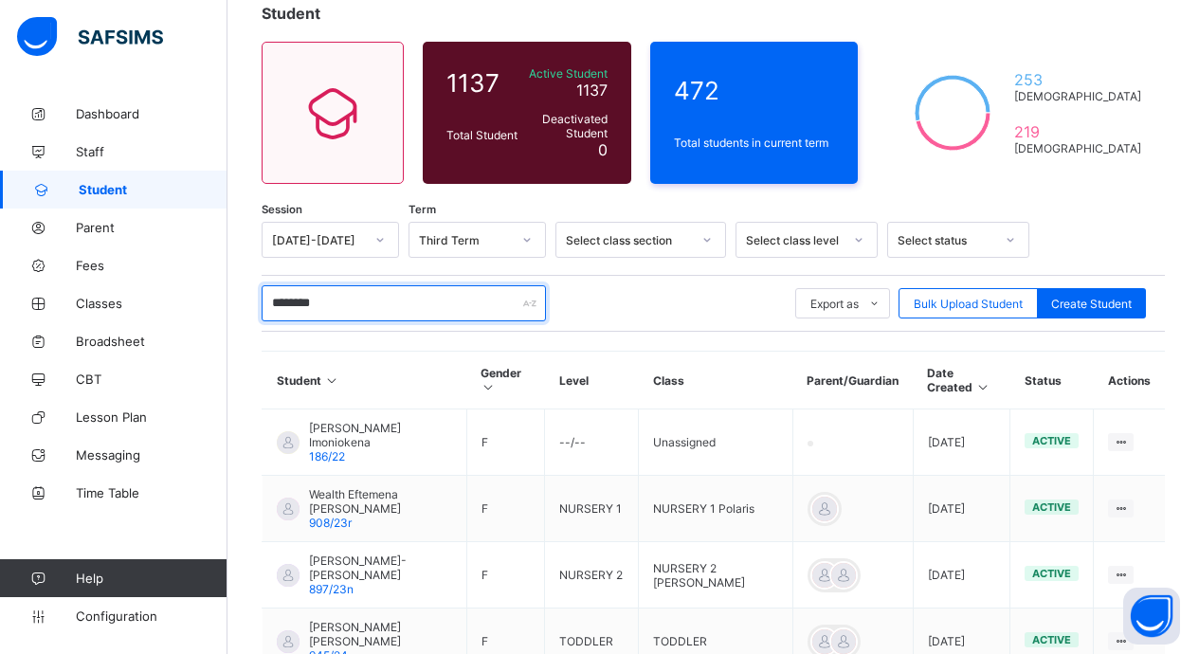
scroll to position [71, 0]
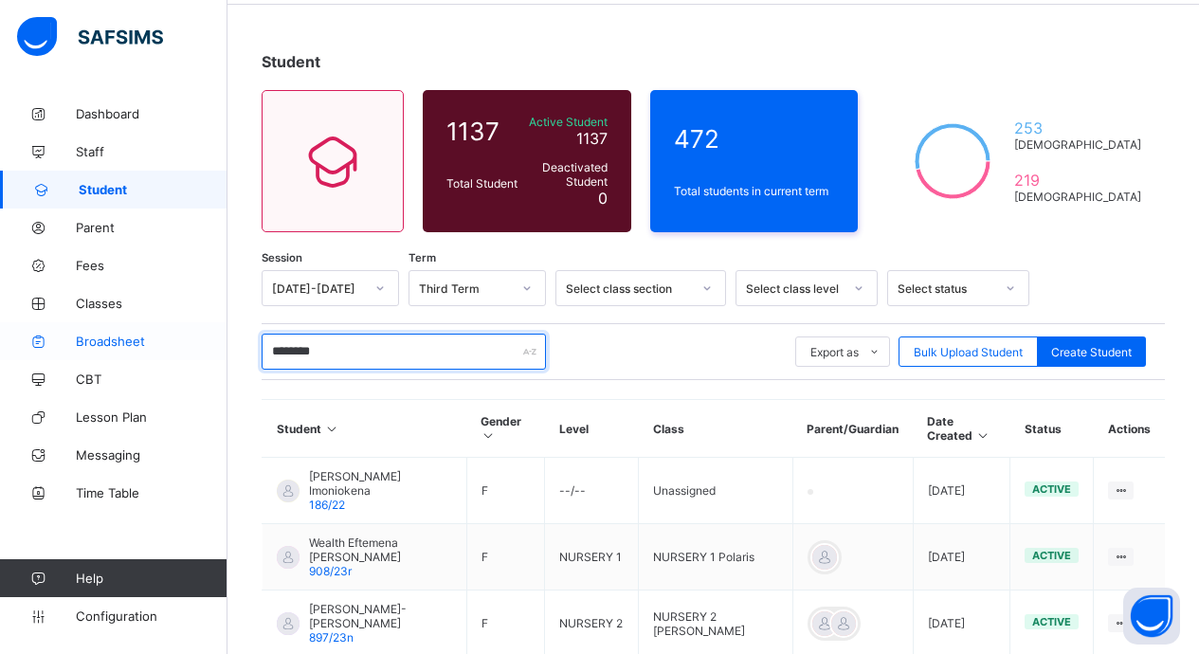
drag, startPoint x: 354, startPoint y: 356, endPoint x: 182, endPoint y: 345, distance: 171.9
click at [184, 344] on div "Student Management Third Term / [DATE]-[DATE] Esione Ogedegbe [EMAIL_ADDRESS][D…" at bounding box center [599, 441] width 1199 height 1024
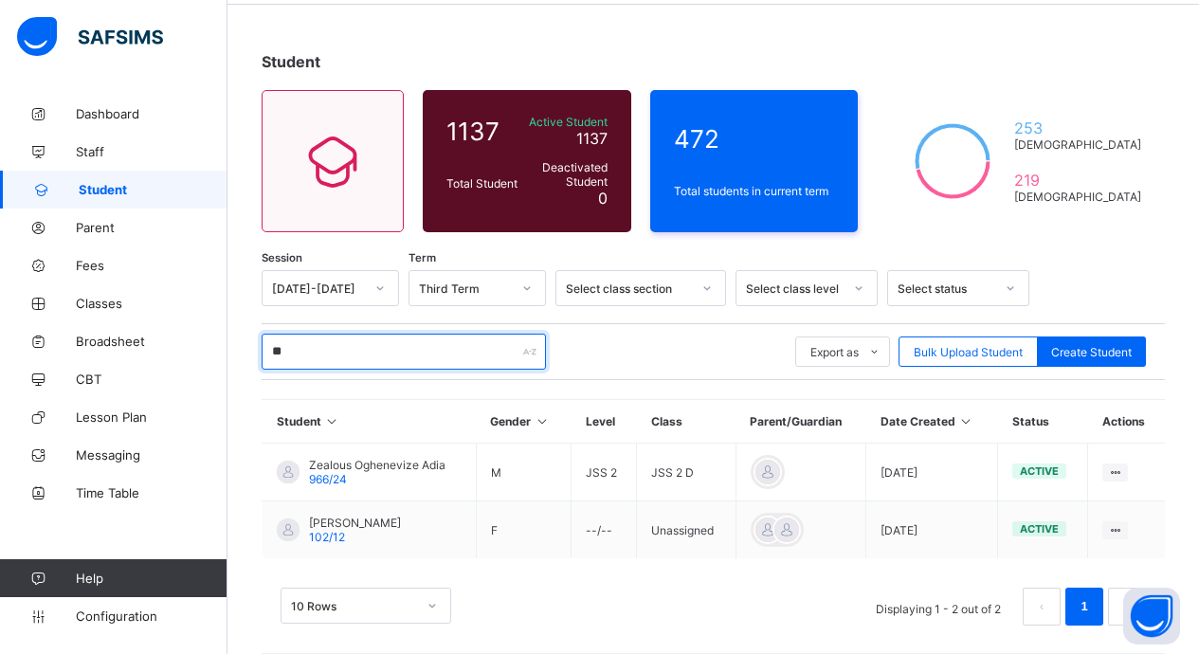
type input "*"
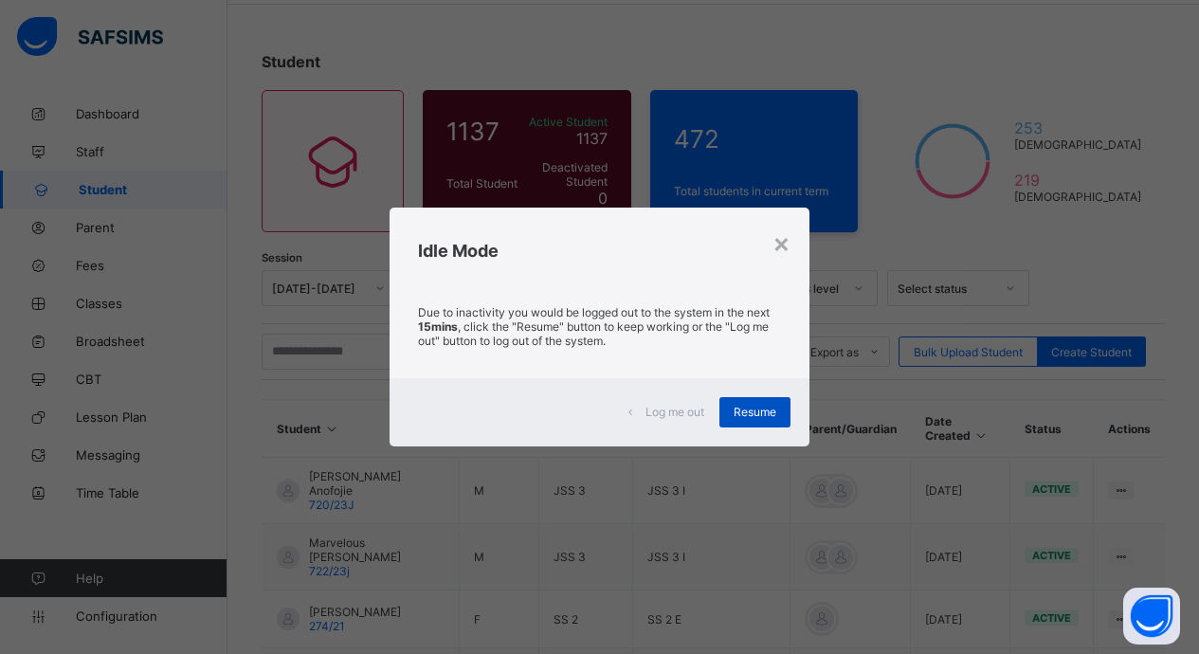
click at [757, 398] on div "Resume" at bounding box center [755, 412] width 71 height 30
